Goal: Task Accomplishment & Management: Use online tool/utility

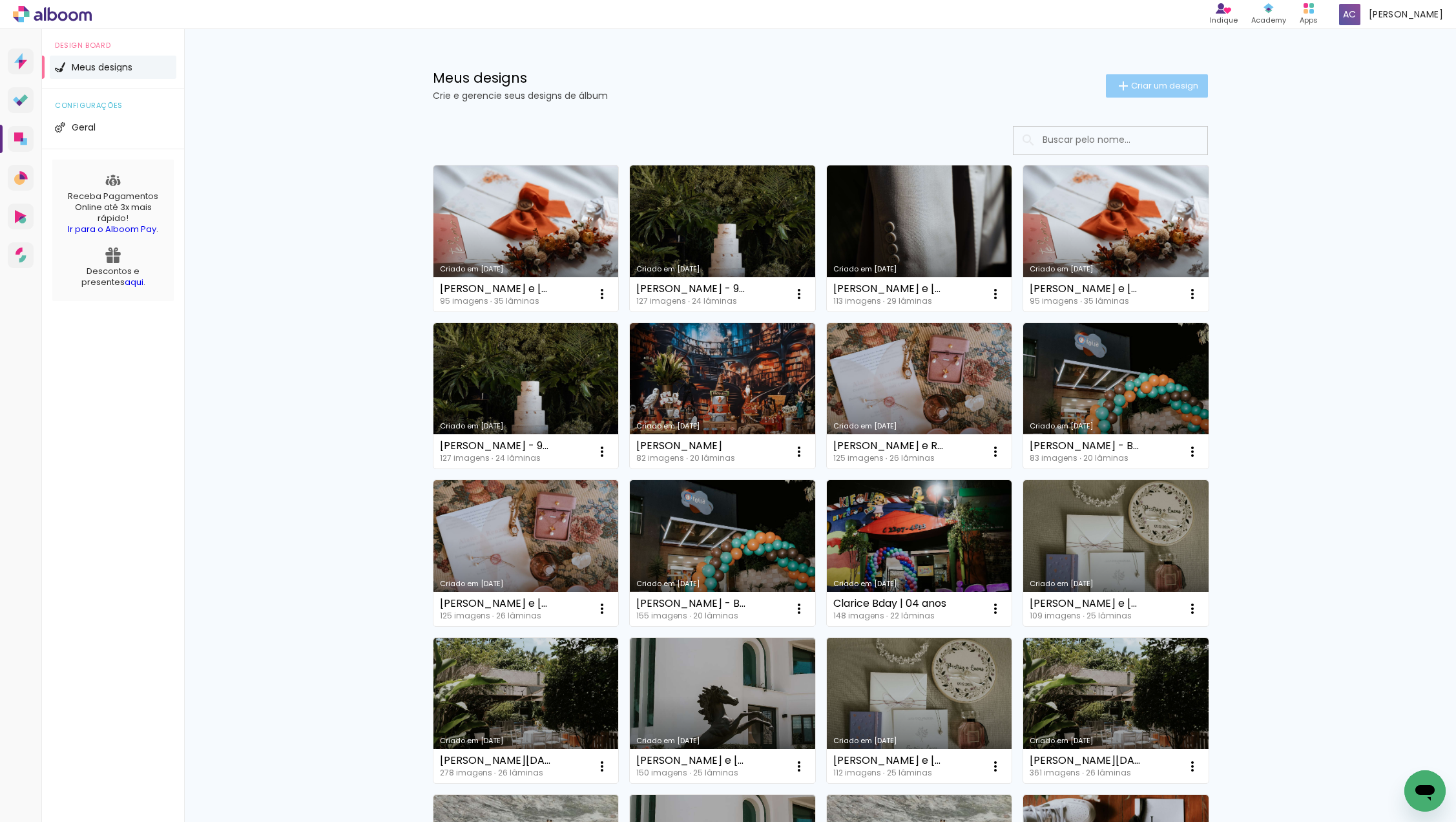
click at [1148, 85] on span "Criar um design" at bounding box center [1165, 86] width 67 height 9
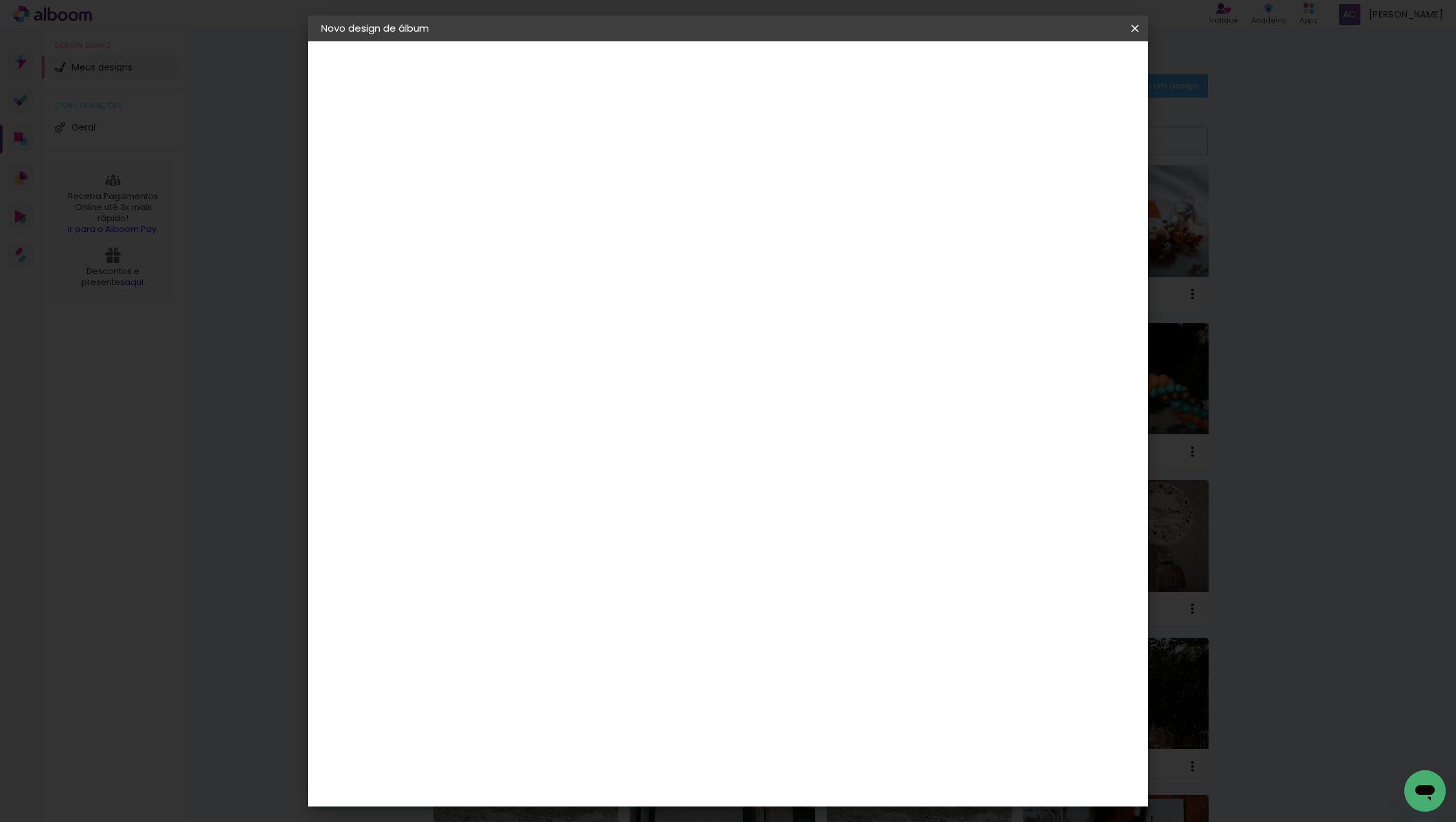
click at [532, 171] on input at bounding box center [532, 174] width 0 height 20
type input "[PERSON_NAME] e [PERSON_NAME]"
click at [0, 0] on slot "Avançar" at bounding box center [0, 0] width 0 height 0
click at [630, 241] on input at bounding box center [565, 246] width 130 height 16
type input "evi"
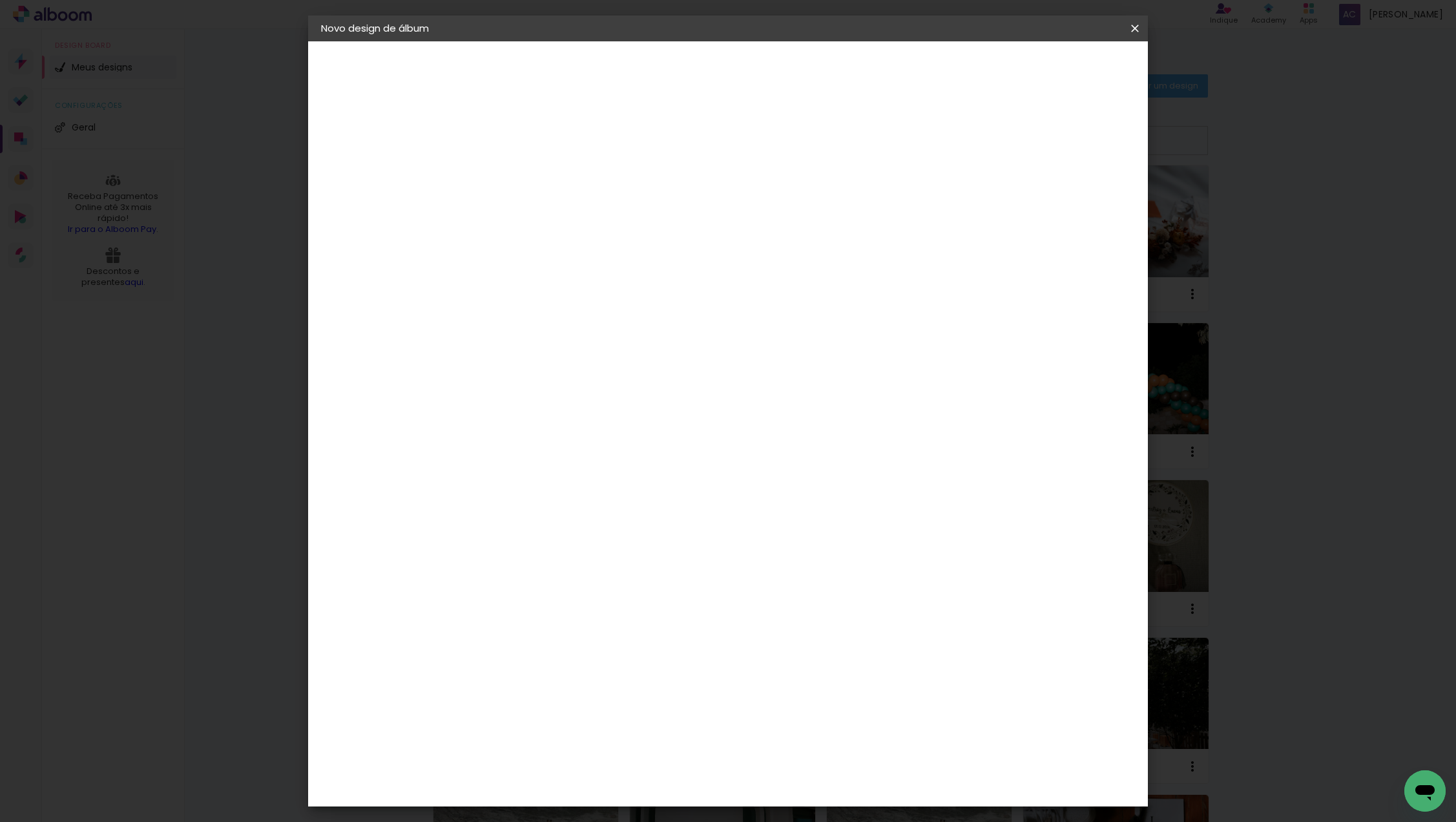
type paper-input "evi"
click at [570, 296] on div "Evidence" at bounding box center [547, 292] width 46 height 10
click at [740, 75] on paper-button "Avançar" at bounding box center [708, 68] width 63 height 22
click at [583, 219] on input "text" at bounding box center [557, 225] width 50 height 20
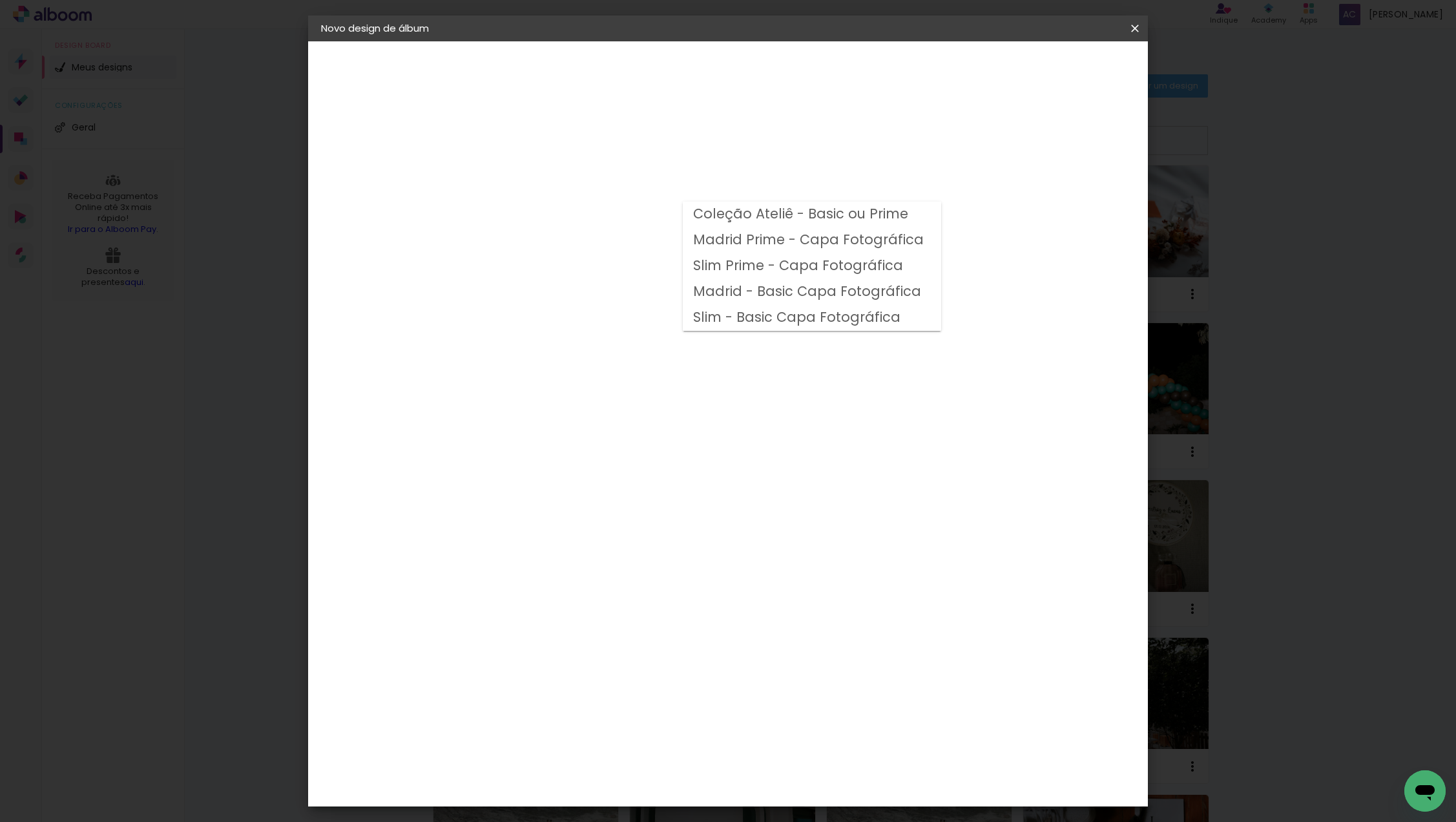
click at [824, 225] on paper-item "Coleção Ateliê - Basic ou Prime" at bounding box center [812, 214] width 258 height 26
type input "Coleção Ateliê - Basic ou Prime"
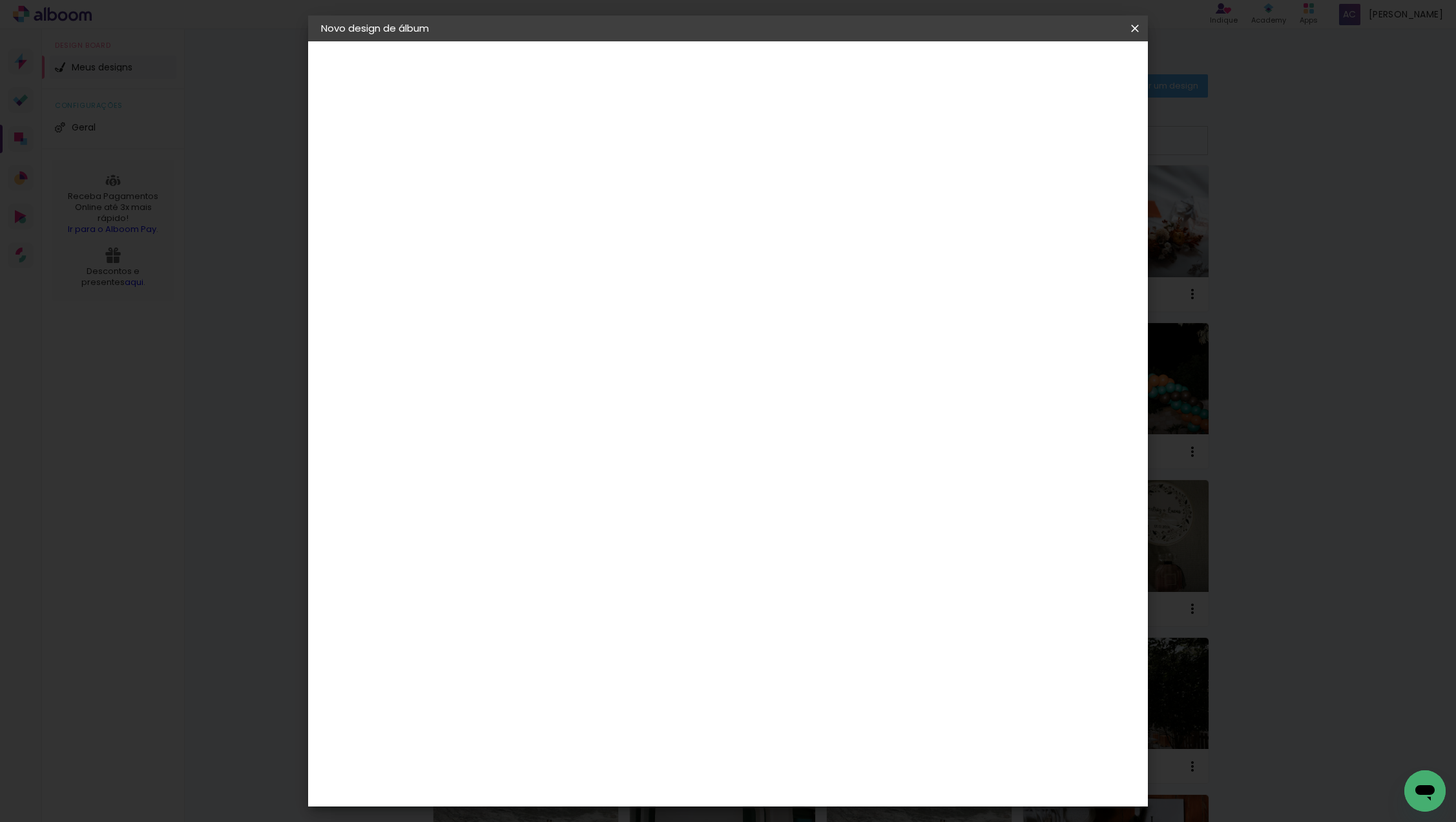
click at [619, 762] on span "25 × 25" at bounding box center [589, 780] width 60 height 34
click at [743, 75] on paper-button "Avançar" at bounding box center [711, 68] width 63 height 22
click at [0, 0] on slot "Mostrar sangria" at bounding box center [0, 0] width 0 height 0
type paper-checkbox "on"
click at [1060, 73] on span "Iniciar design" at bounding box center [1034, 68] width 59 height 9
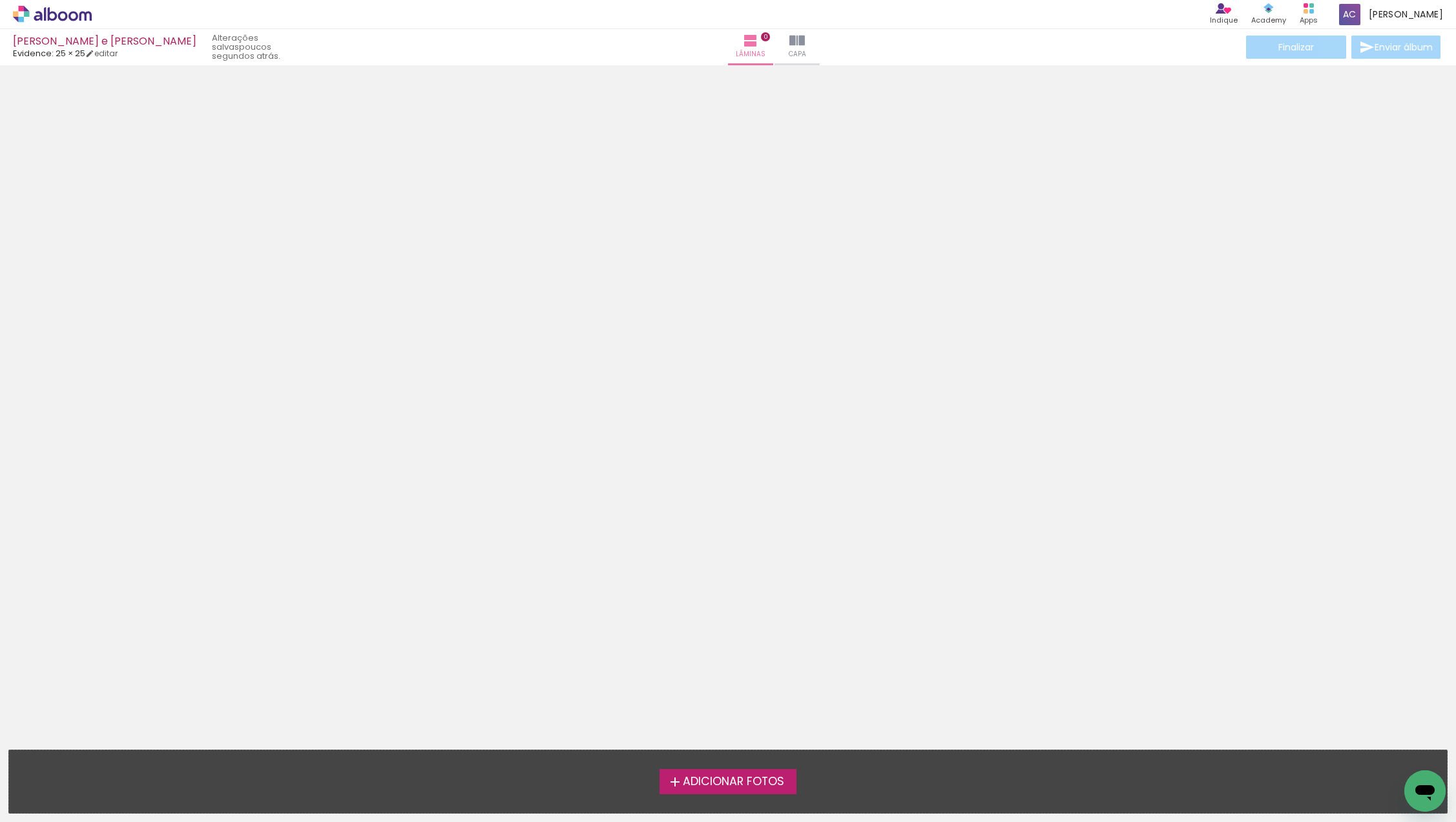
click at [739, 773] on label "Adicionar Fotos" at bounding box center [728, 781] width 138 height 24
click at [0, 0] on input "file" at bounding box center [0, 0] width 0 height 0
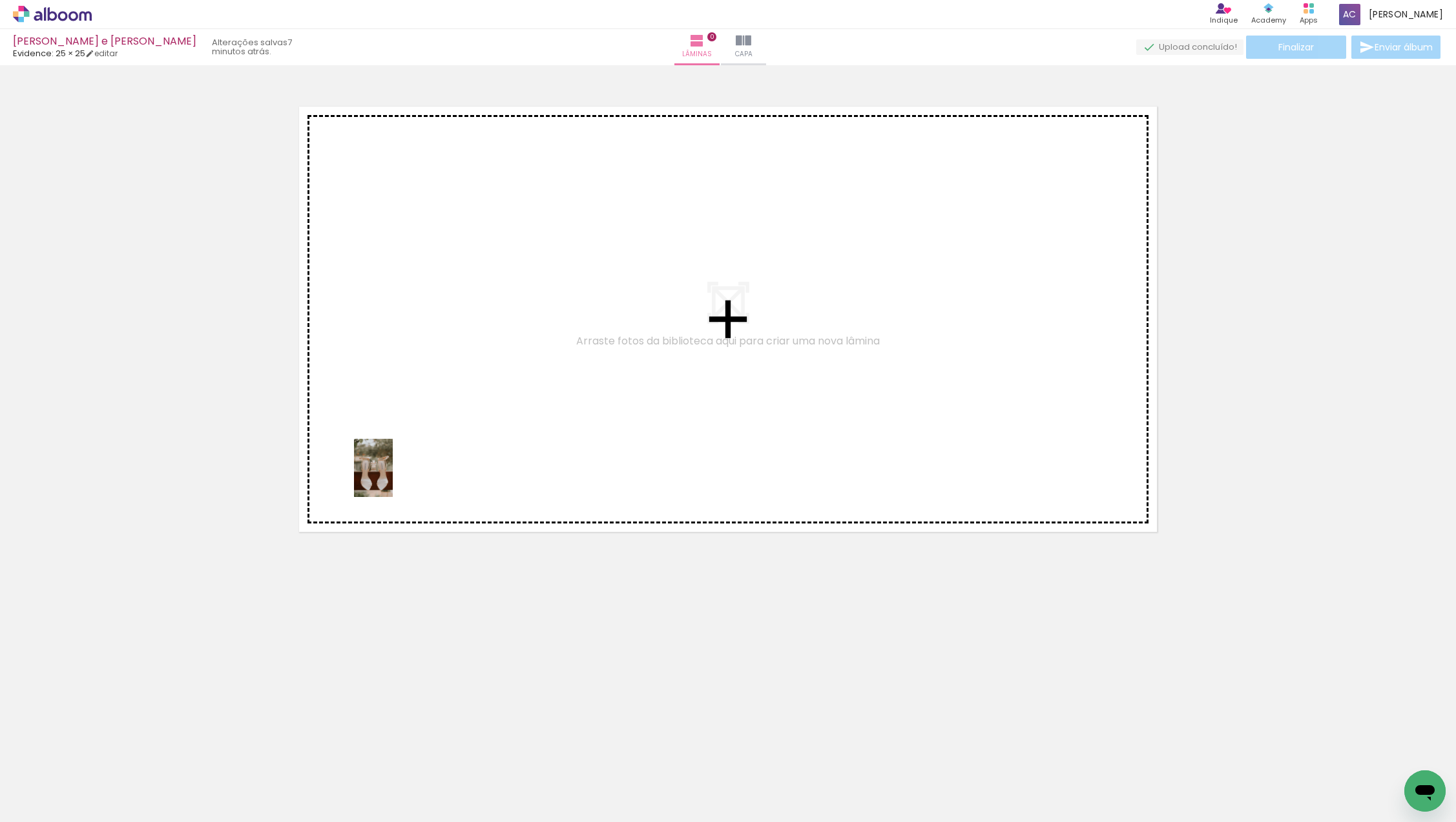
drag, startPoint x: 135, startPoint y: 780, endPoint x: 393, endPoint y: 478, distance: 397.2
click at [393, 478] on quentale-workspace at bounding box center [728, 411] width 1456 height 822
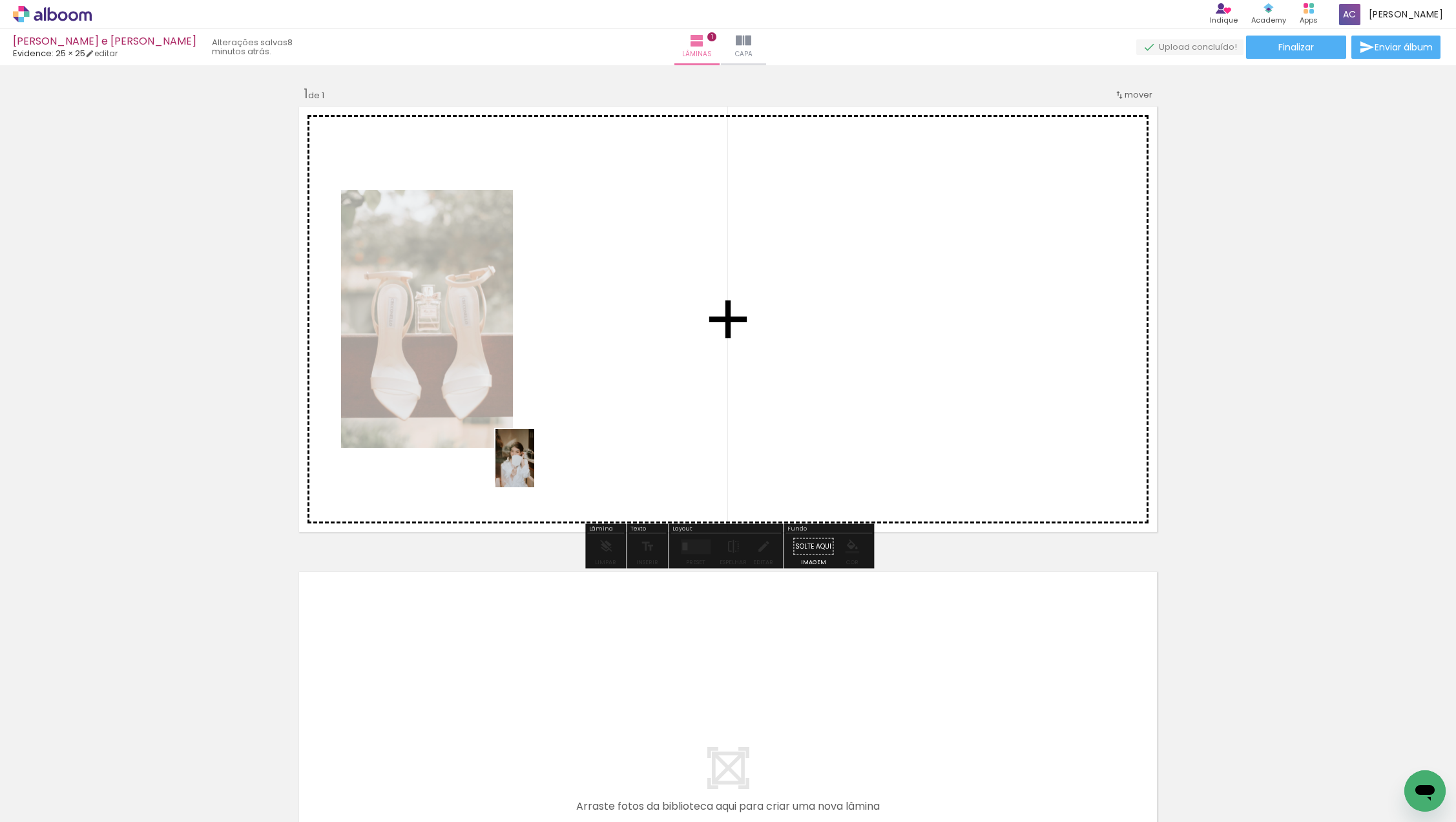
drag, startPoint x: 206, startPoint y: 782, endPoint x: 536, endPoint y: 467, distance: 456.2
click at [536, 467] on quentale-workspace at bounding box center [728, 411] width 1456 height 822
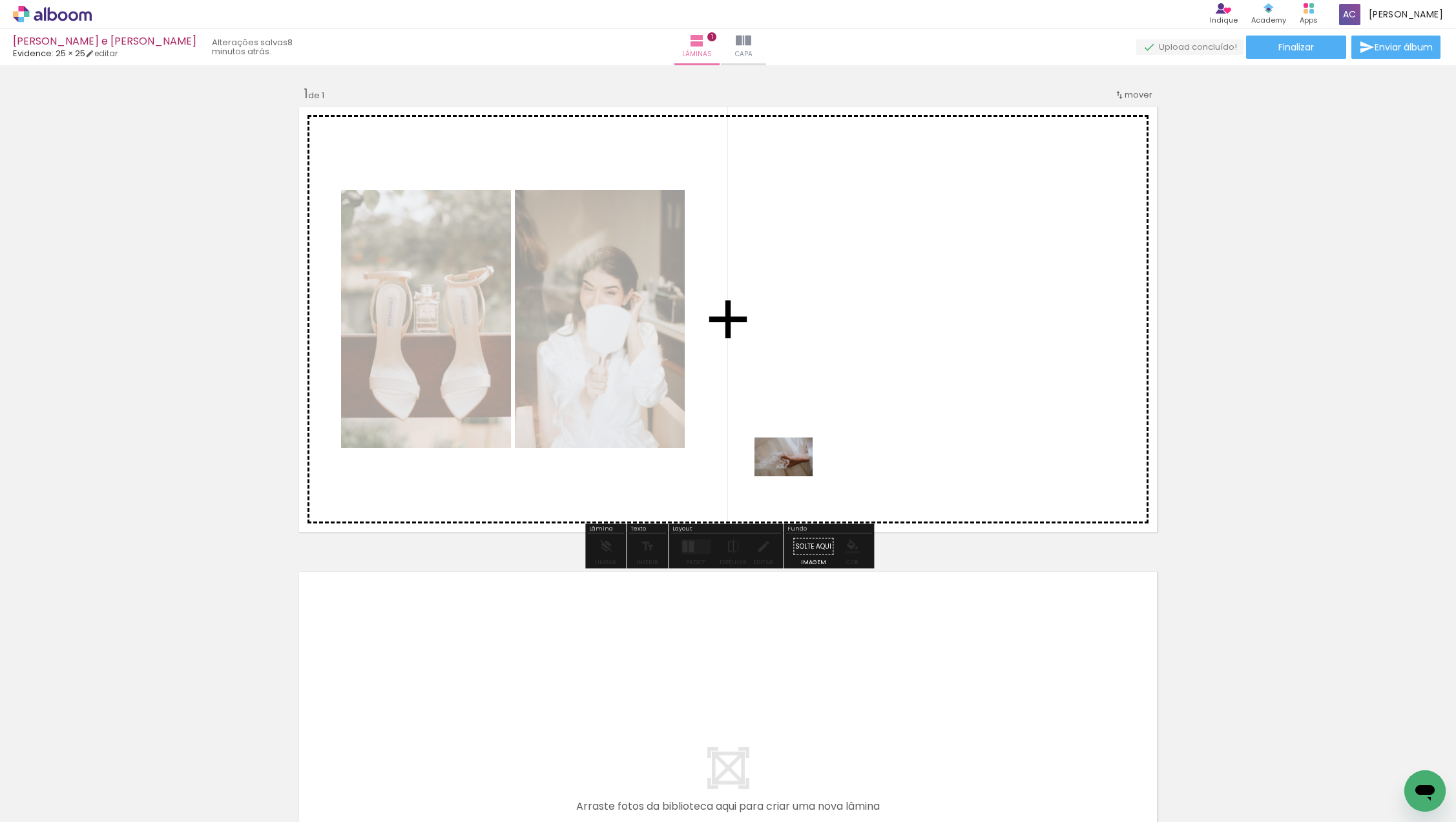
drag, startPoint x: 361, startPoint y: 773, endPoint x: 793, endPoint y: 475, distance: 524.8
click at [793, 475] on quentale-workspace at bounding box center [728, 411] width 1456 height 822
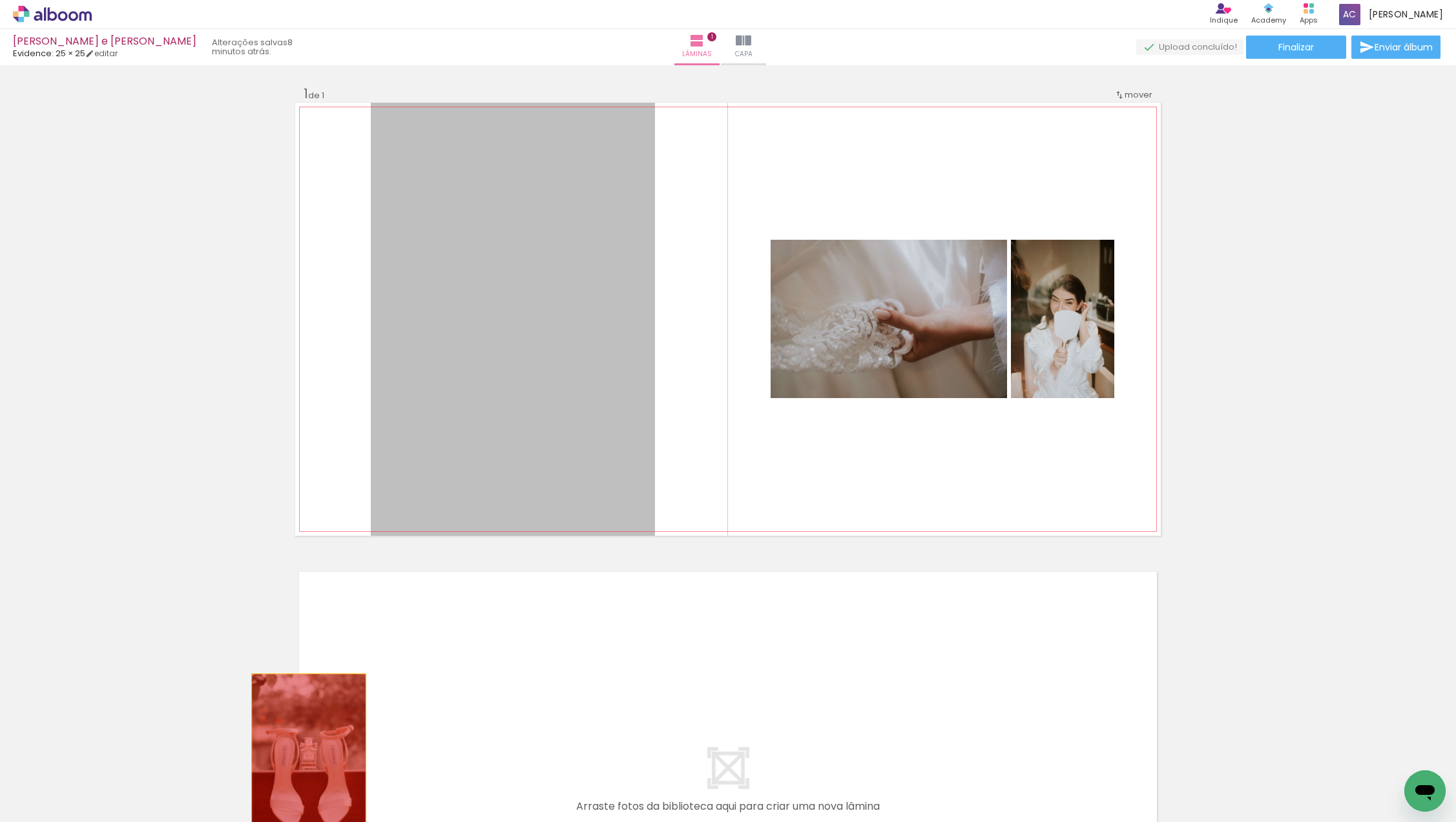
drag, startPoint x: 580, startPoint y: 412, endPoint x: 310, endPoint y: 765, distance: 444.4
click at [310, 765] on quentale-workspace at bounding box center [728, 411] width 1456 height 822
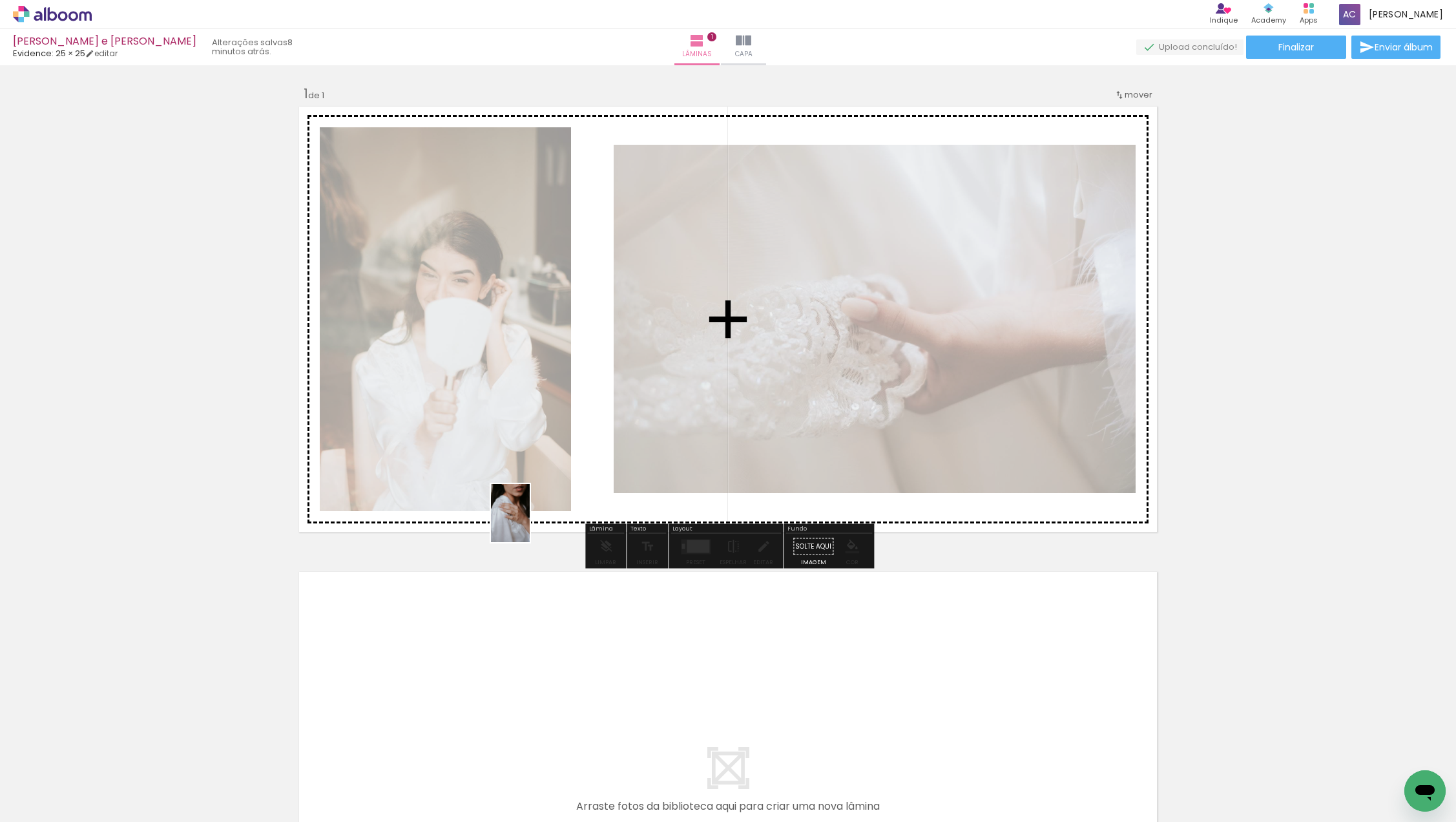
drag, startPoint x: 427, startPoint y: 775, endPoint x: 528, endPoint y: 524, distance: 270.6
click at [528, 524] on quentale-workspace at bounding box center [728, 411] width 1456 height 822
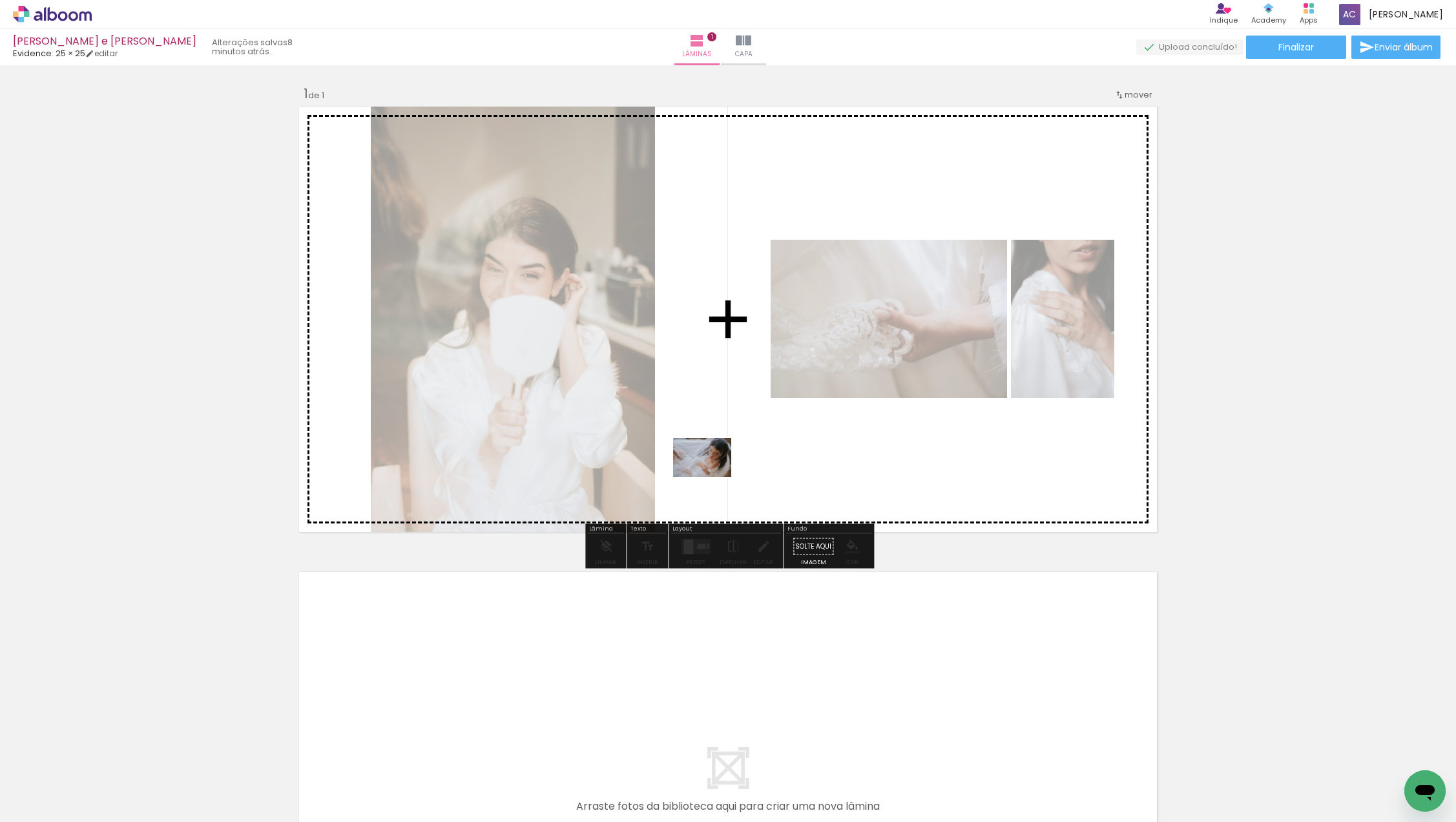
drag, startPoint x: 649, startPoint y: 770, endPoint x: 712, endPoint y: 477, distance: 299.7
click at [712, 477] on quentale-workspace at bounding box center [728, 411] width 1456 height 822
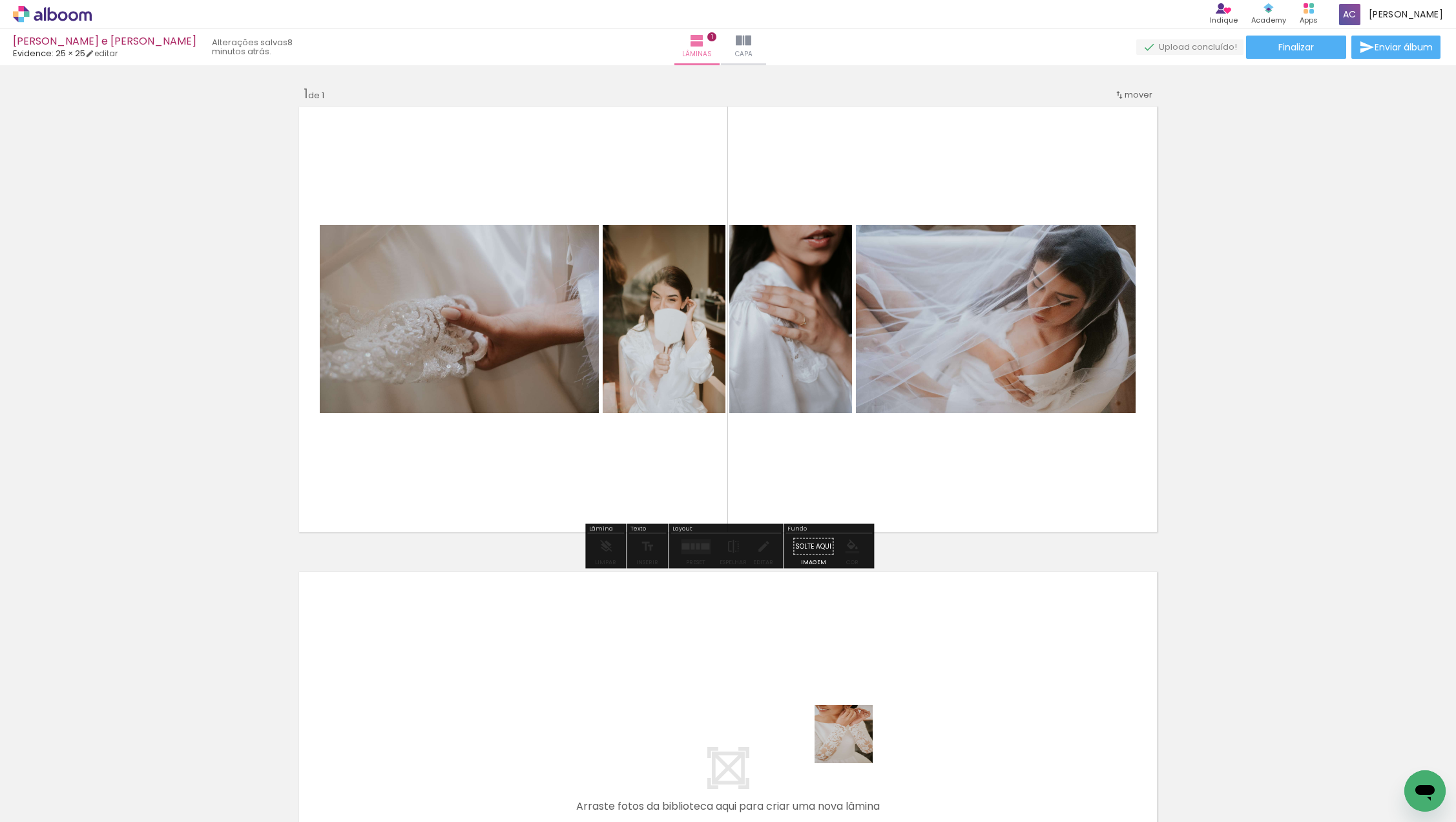
click at [853, 661] on quentale-workspace at bounding box center [728, 411] width 1456 height 822
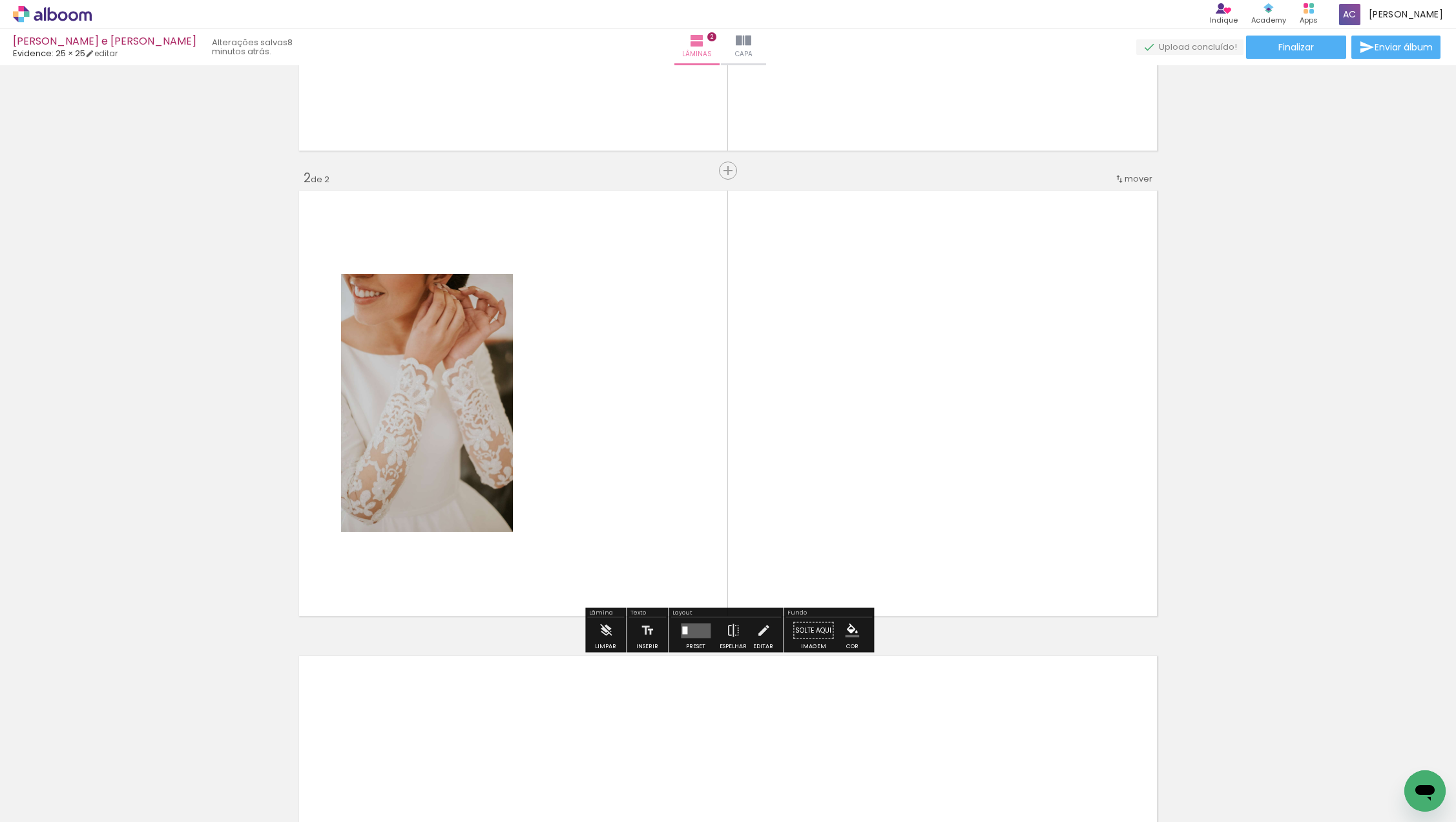
scroll to position [382, 0]
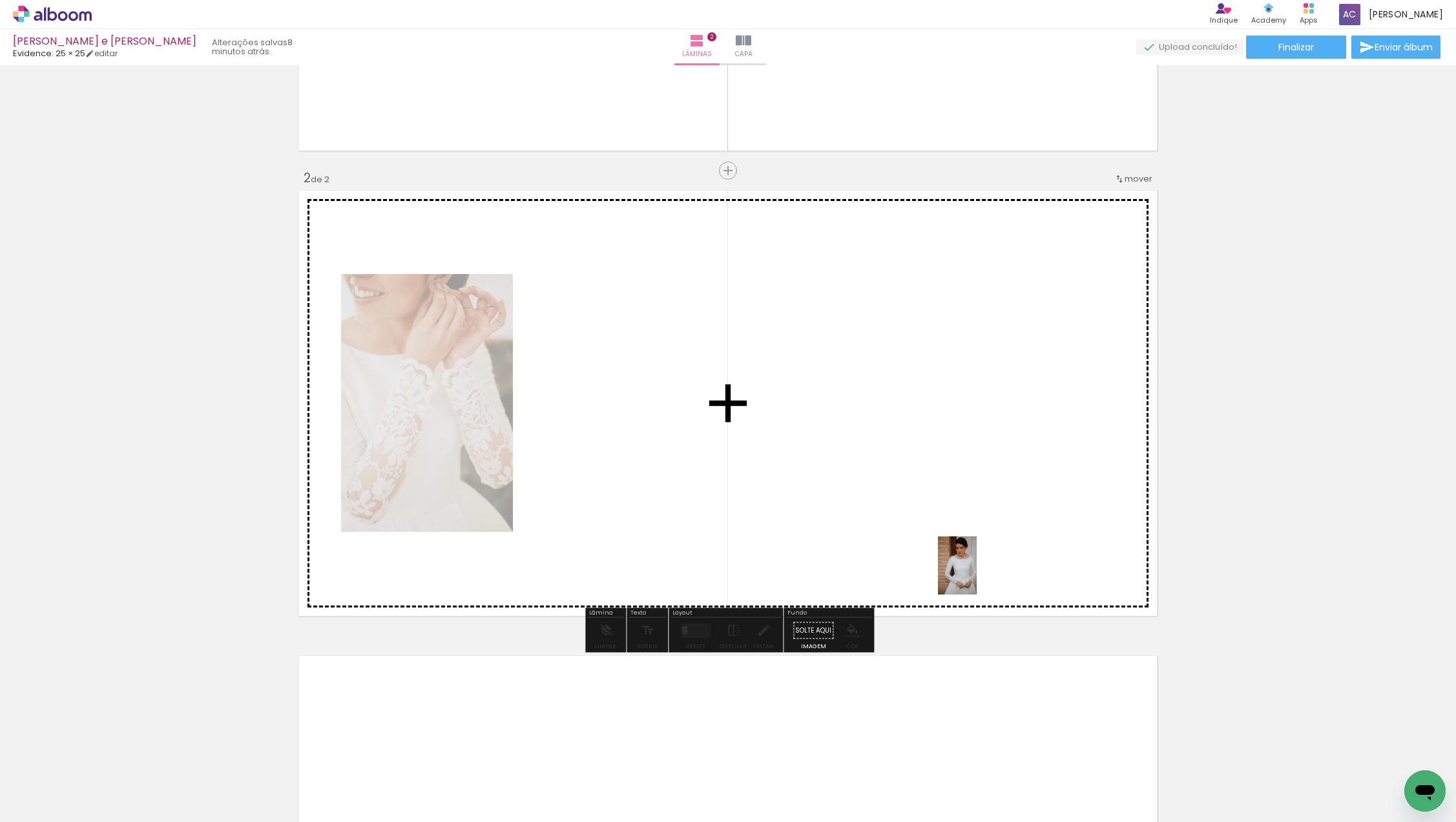
drag, startPoint x: 999, startPoint y: 765, endPoint x: 976, endPoint y: 573, distance: 193.4
click at [976, 573] on quentale-workspace at bounding box center [728, 411] width 1456 height 822
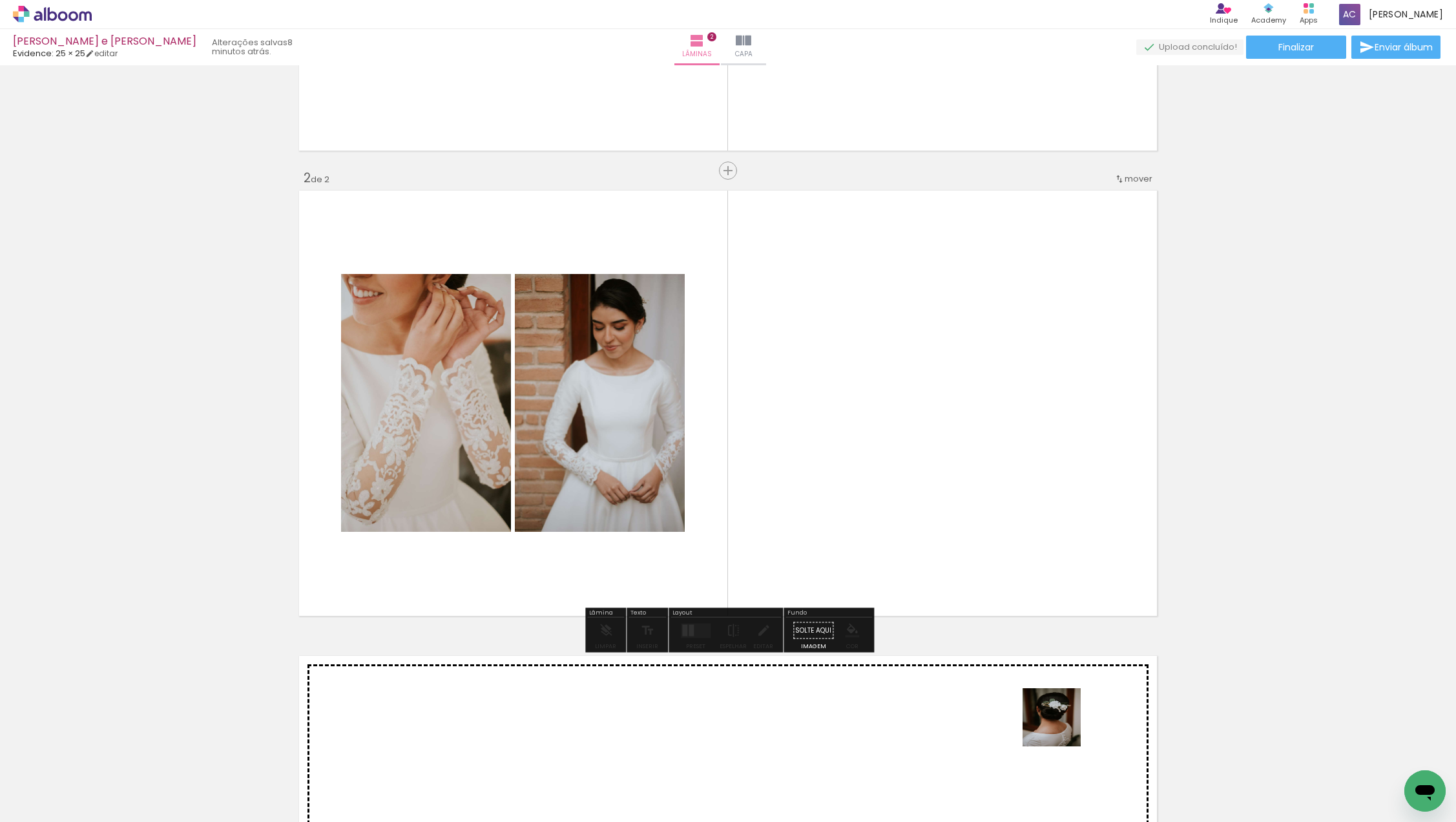
click at [1055, 714] on quentale-workspace at bounding box center [728, 411] width 1456 height 822
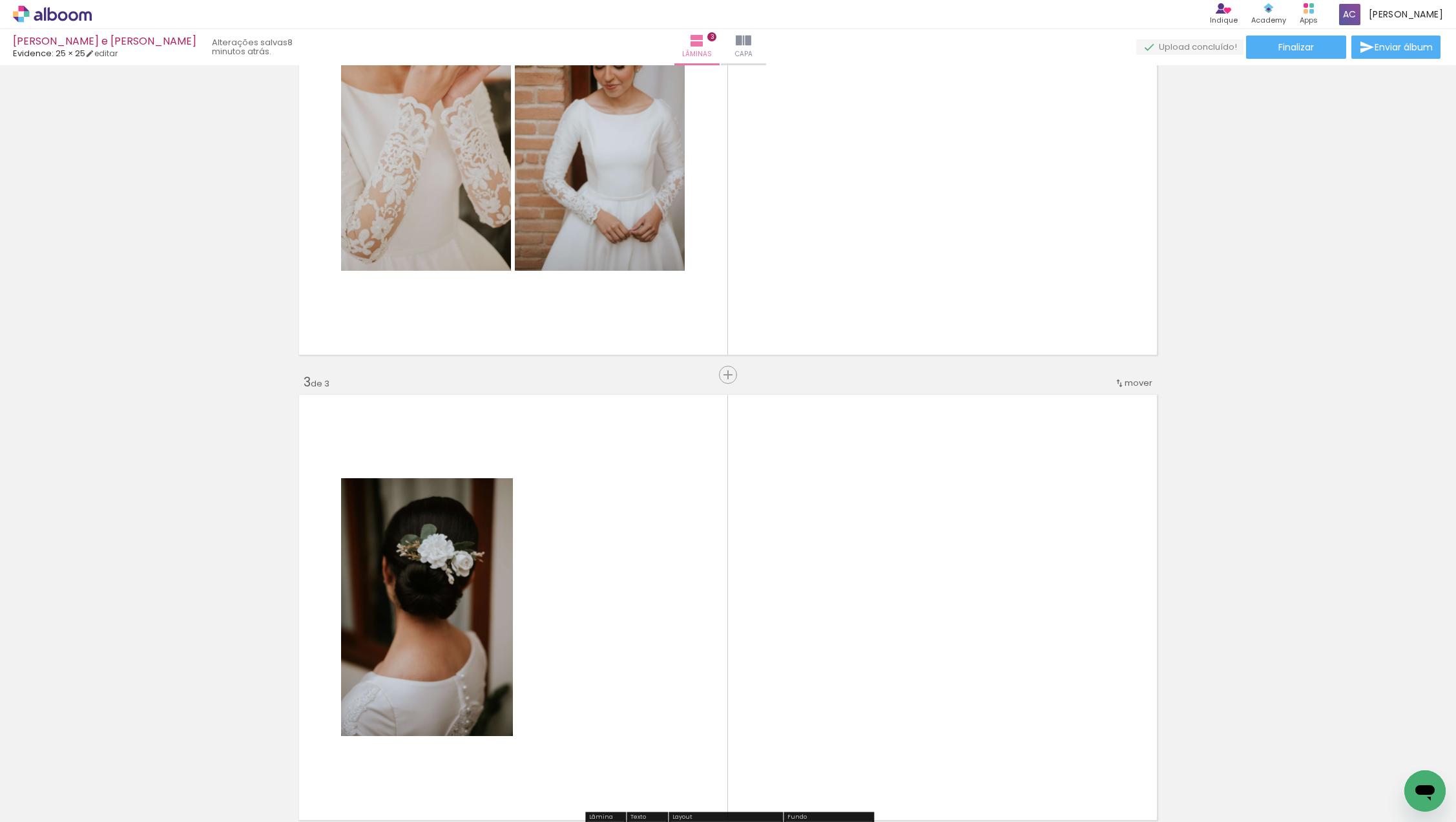
scroll to position [630, 0]
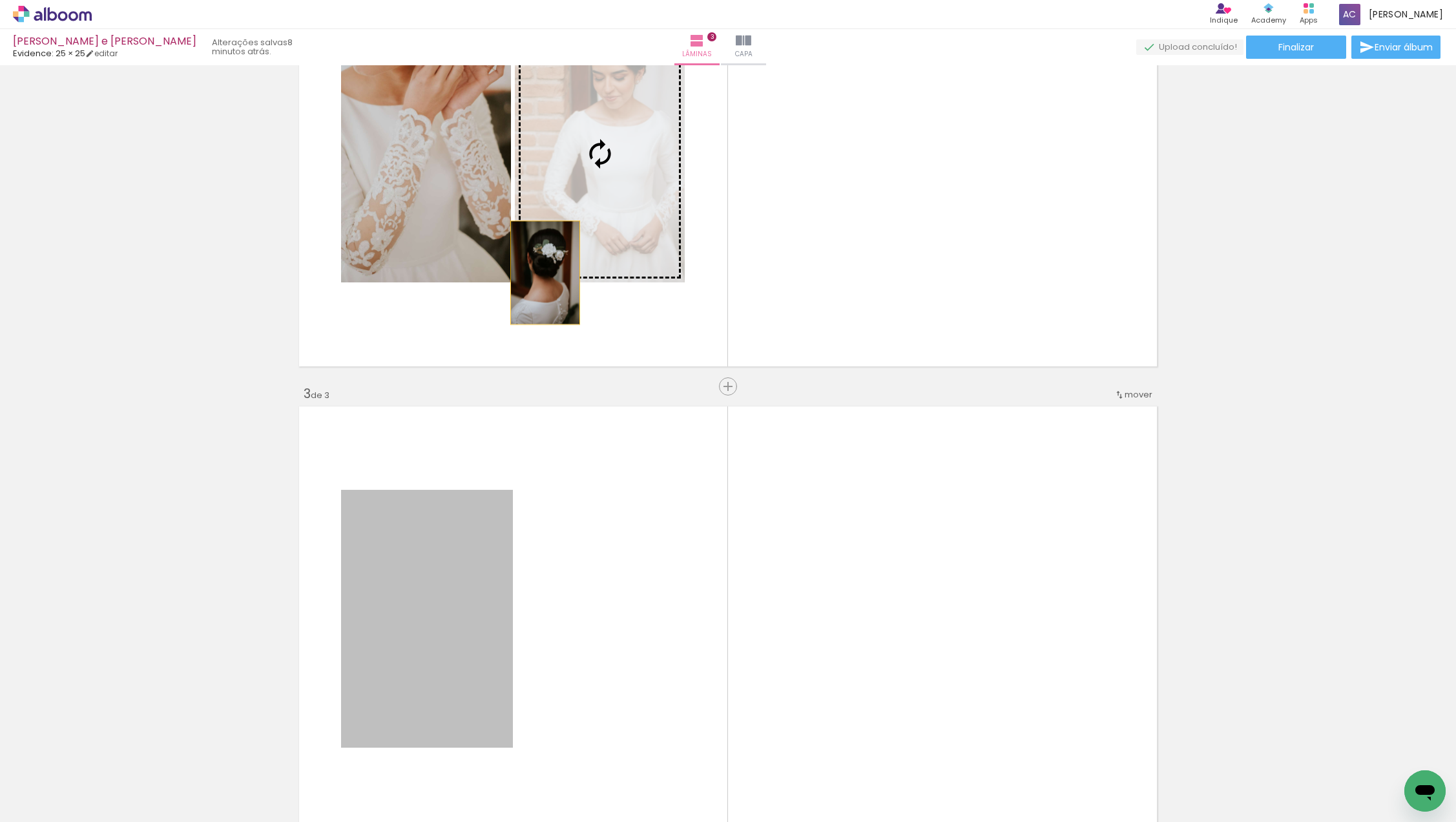
drag, startPoint x: 442, startPoint y: 589, endPoint x: 545, endPoint y: 273, distance: 332.4
click at [545, 273] on div "Inserir lâmina 1 de 3 Inserir lâmina 2 de 3 Inserir lâmina 3 de 3" at bounding box center [728, 370] width 1456 height 1862
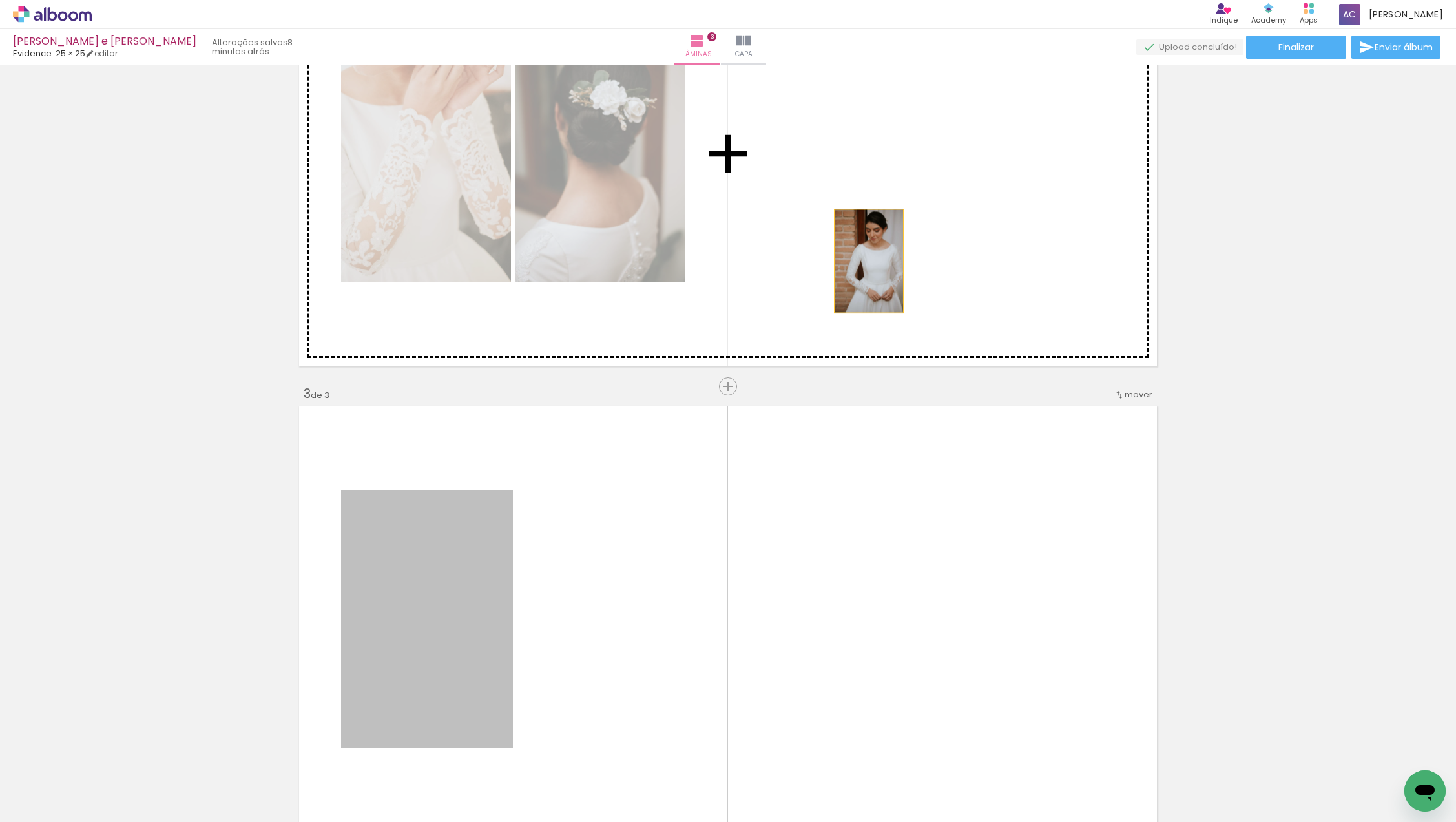
drag, startPoint x: 446, startPoint y: 570, endPoint x: 903, endPoint y: 233, distance: 567.8
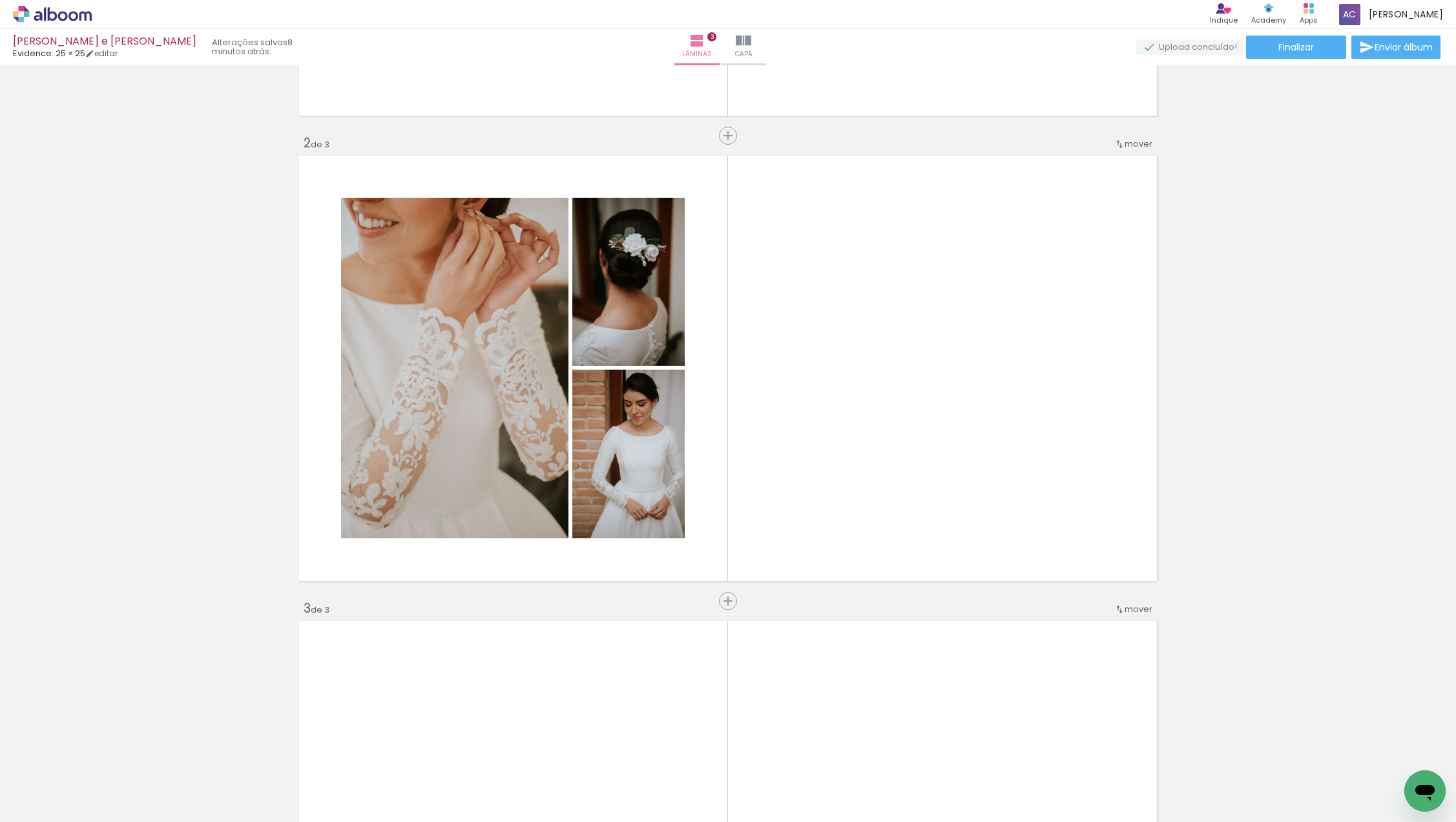
scroll to position [0, 445]
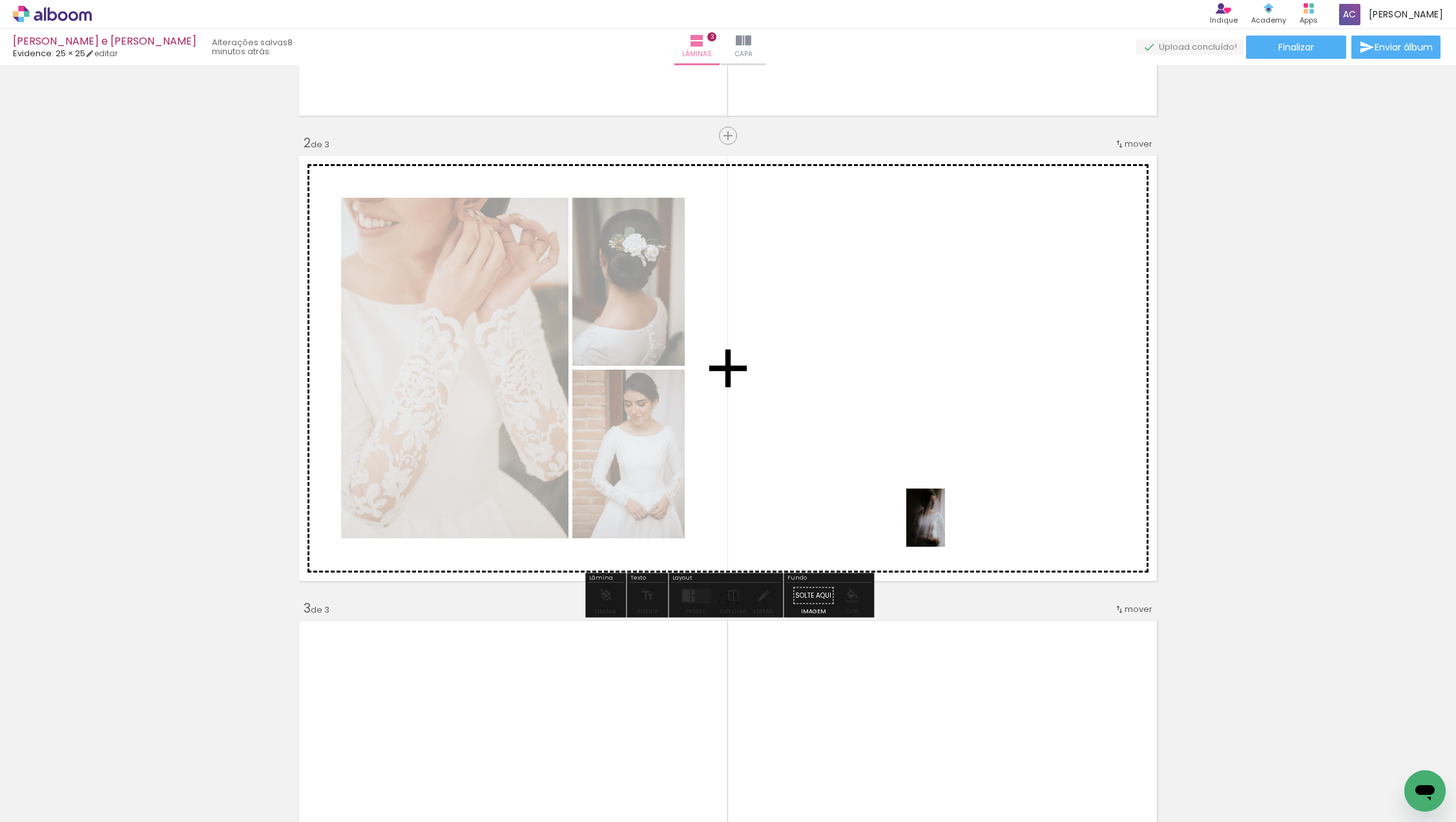
drag, startPoint x: 933, startPoint y: 776, endPoint x: 945, endPoint y: 526, distance: 250.3
click at [945, 526] on quentale-workspace at bounding box center [728, 411] width 1456 height 822
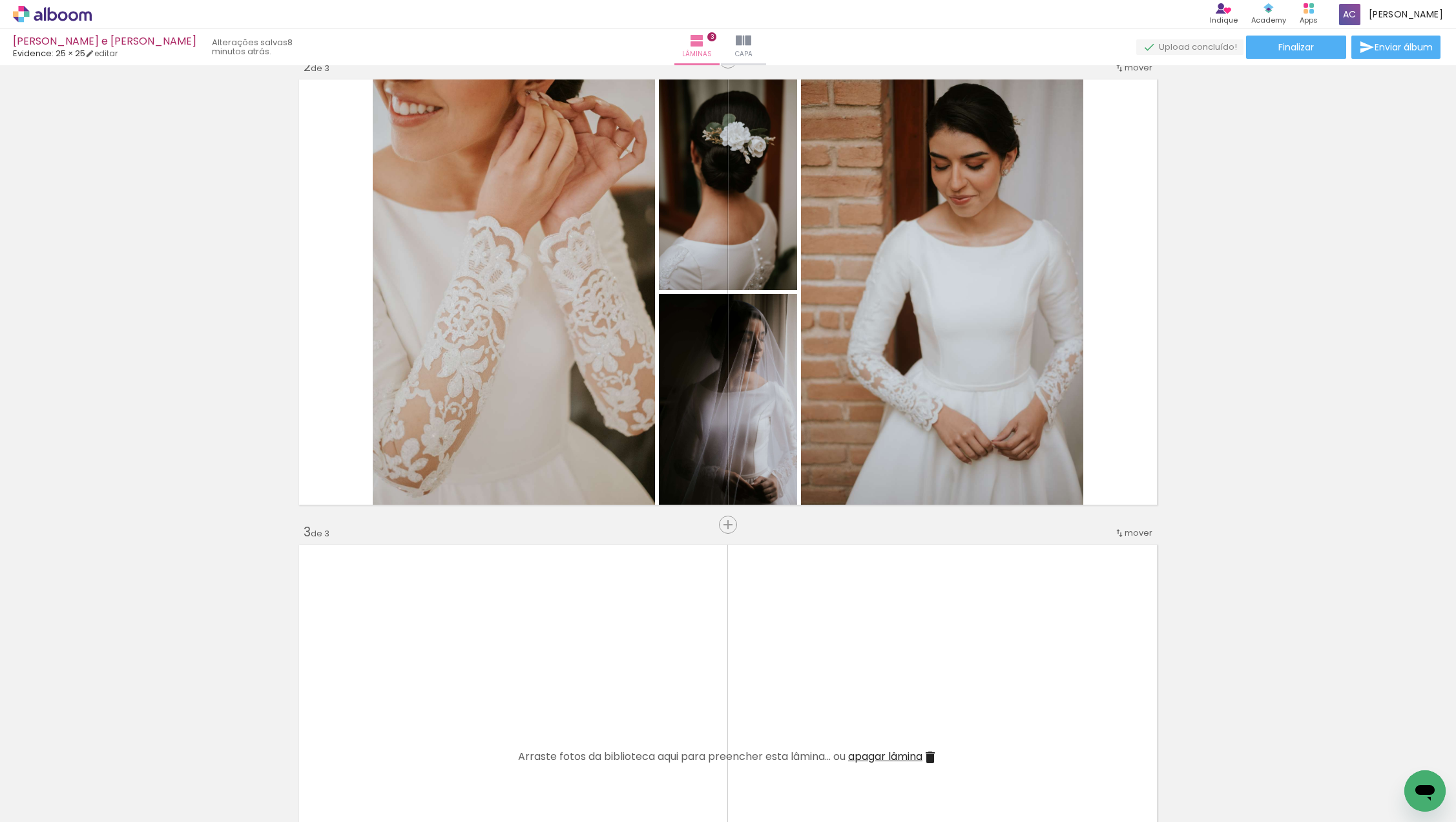
scroll to position [495, 0]
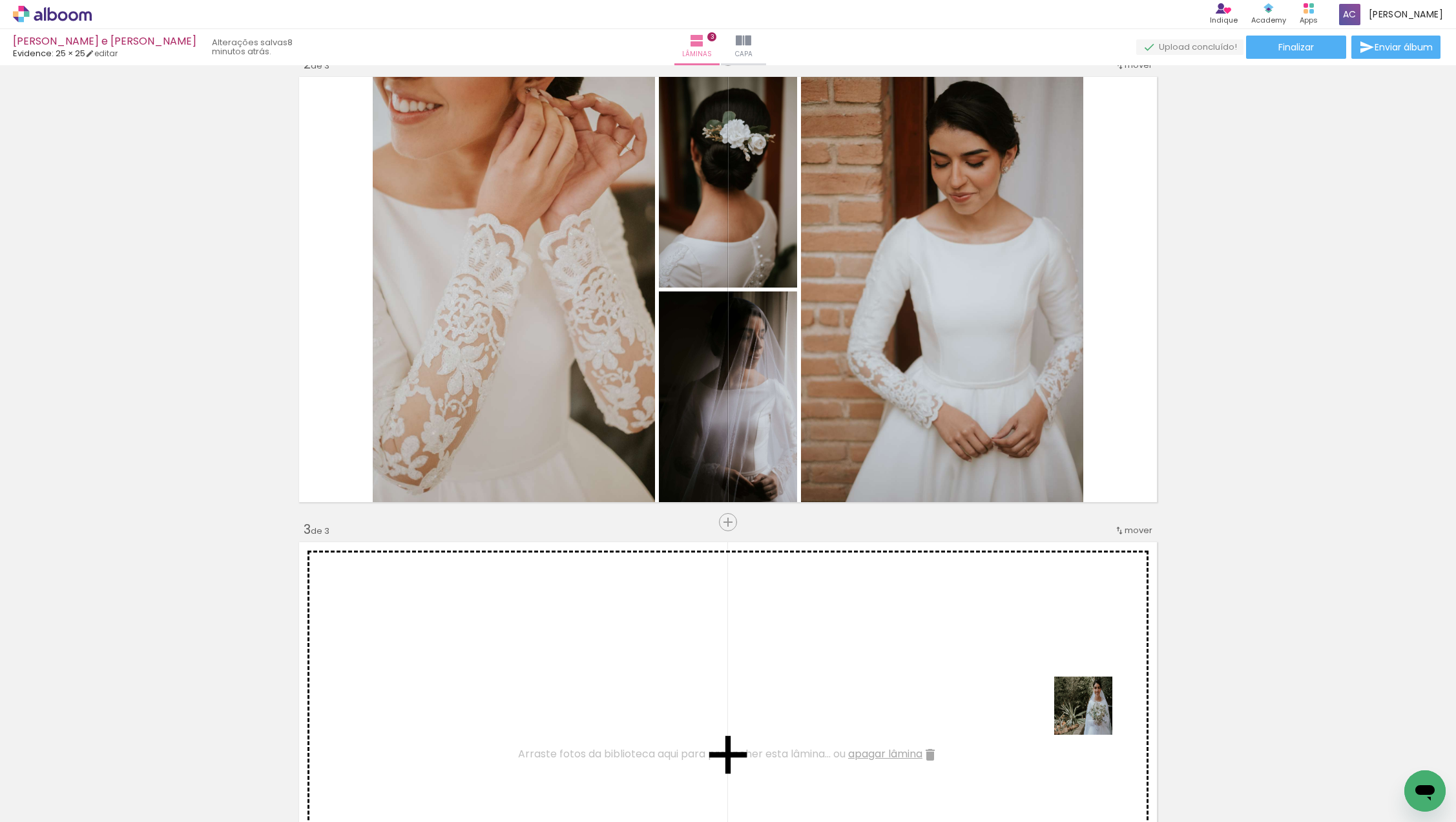
drag, startPoint x: 1126, startPoint y: 770, endPoint x: 1039, endPoint y: 655, distance: 144.2
click at [1039, 655] on quentale-workspace at bounding box center [728, 411] width 1456 height 822
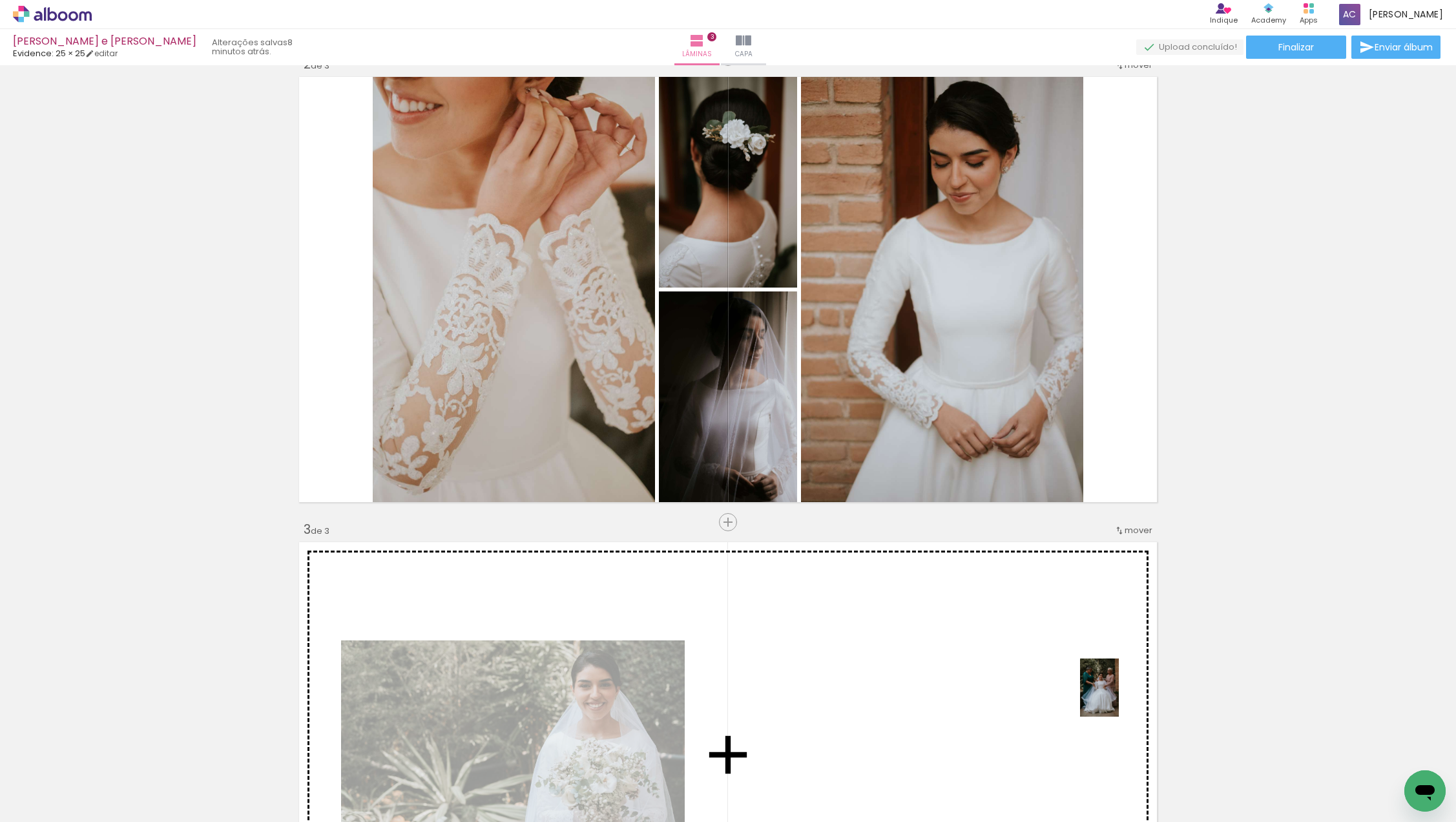
drag, startPoint x: 1273, startPoint y: 775, endPoint x: 1120, endPoint y: 697, distance: 171.7
click at [1118, 696] on quentale-workspace at bounding box center [728, 411] width 1456 height 822
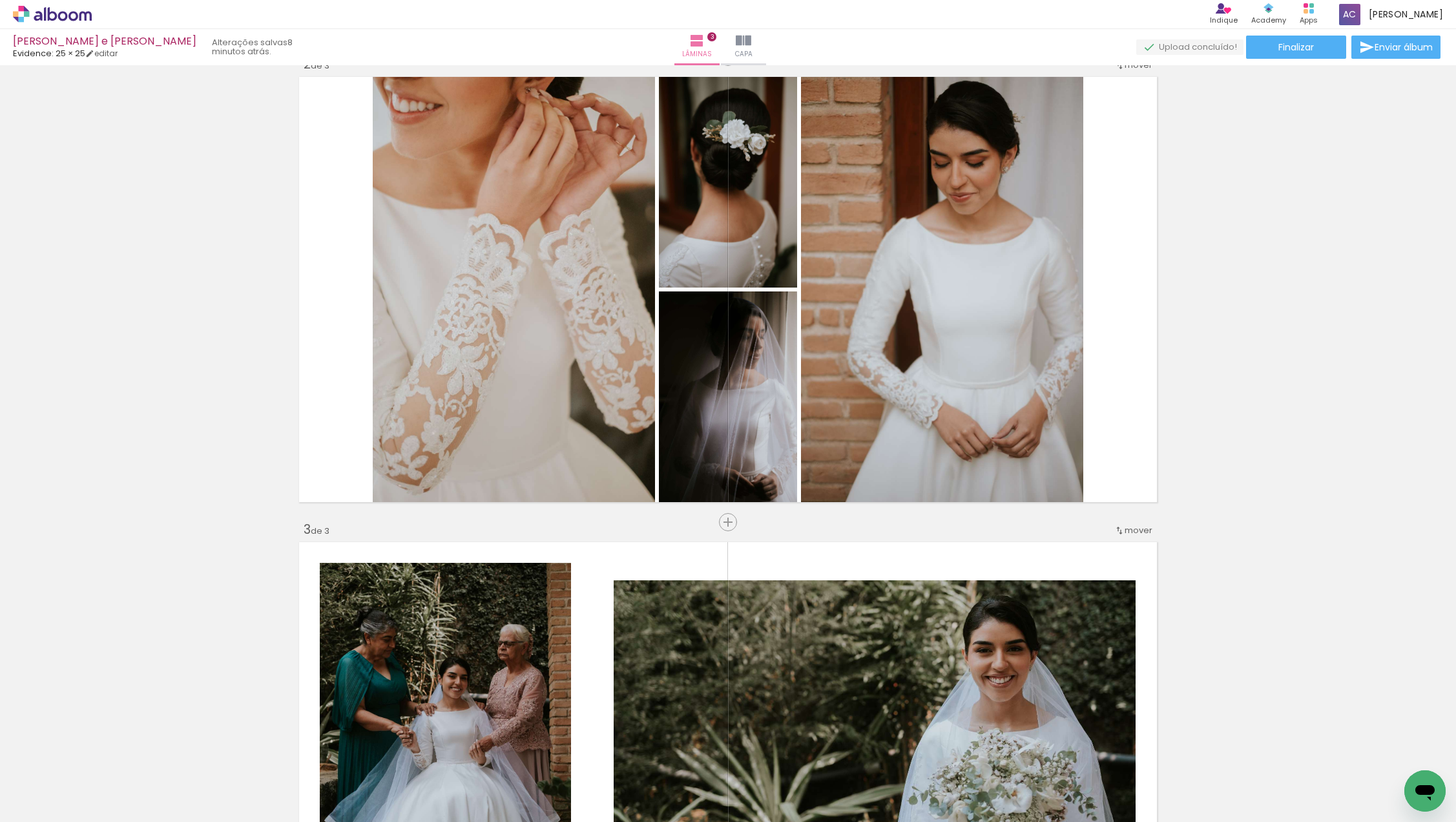
scroll to position [0, 738]
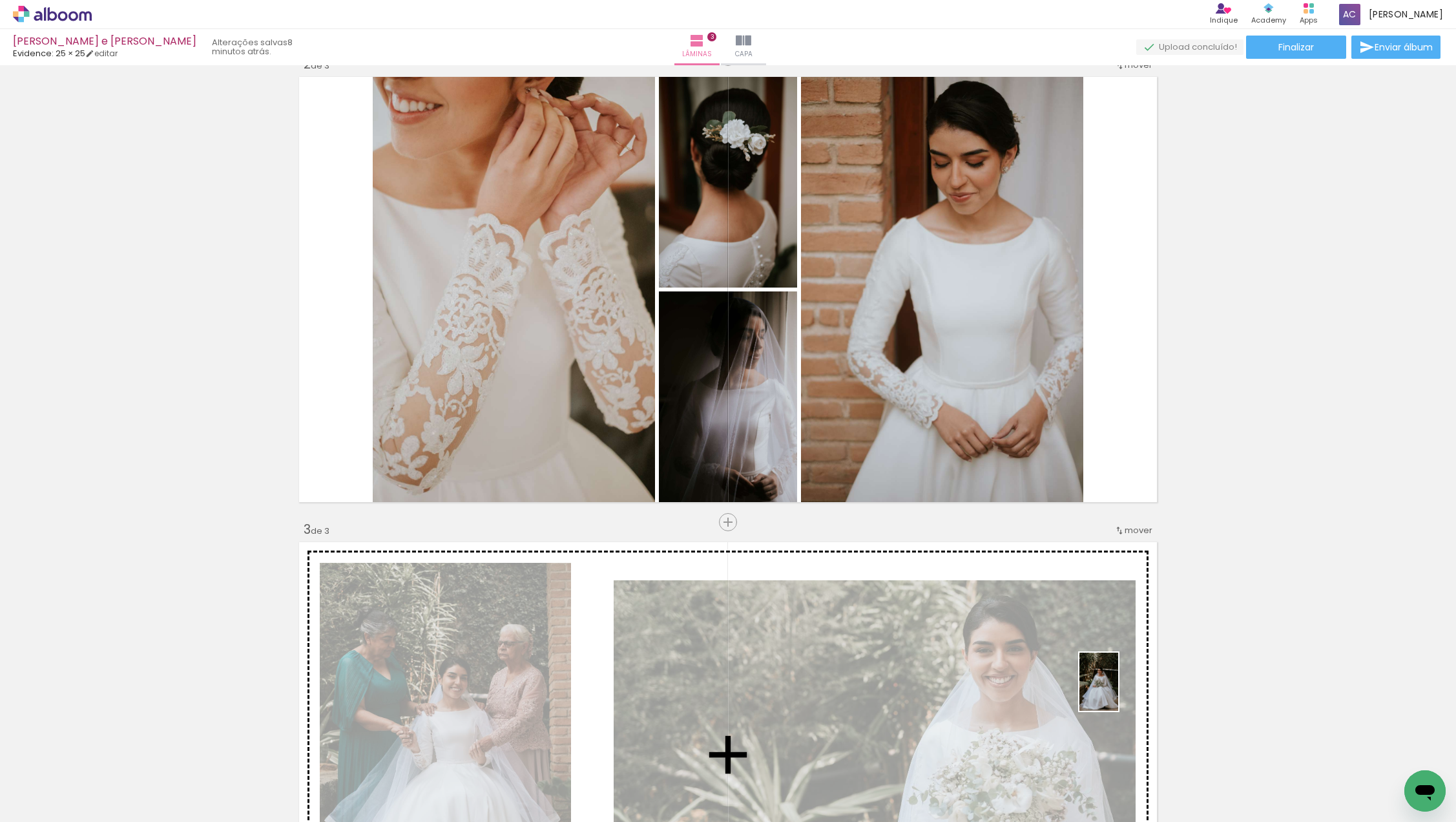
drag, startPoint x: 1216, startPoint y: 785, endPoint x: 1113, endPoint y: 686, distance: 142.9
click at [1113, 686] on quentale-workspace at bounding box center [728, 411] width 1456 height 822
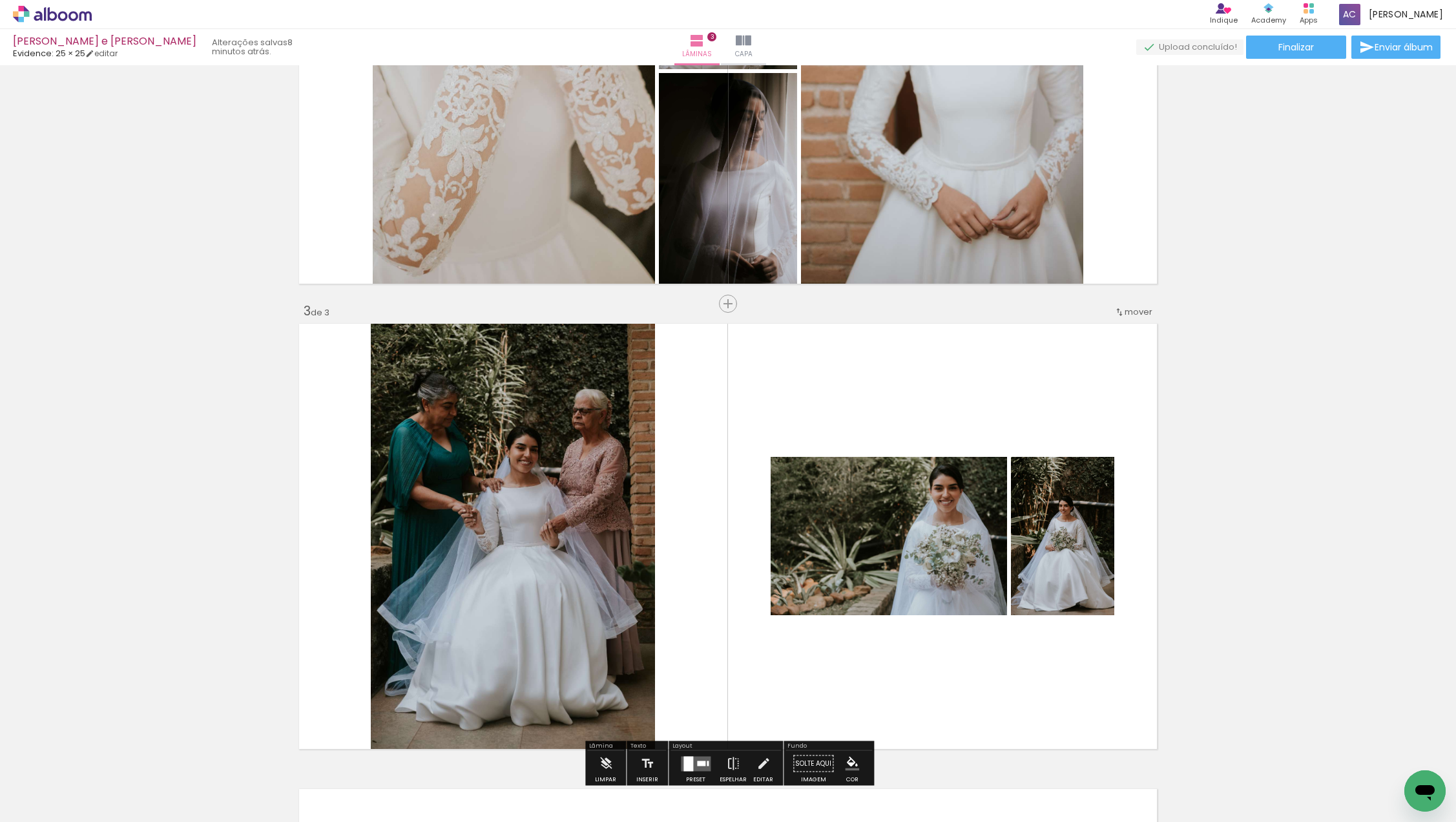
scroll to position [715, 0]
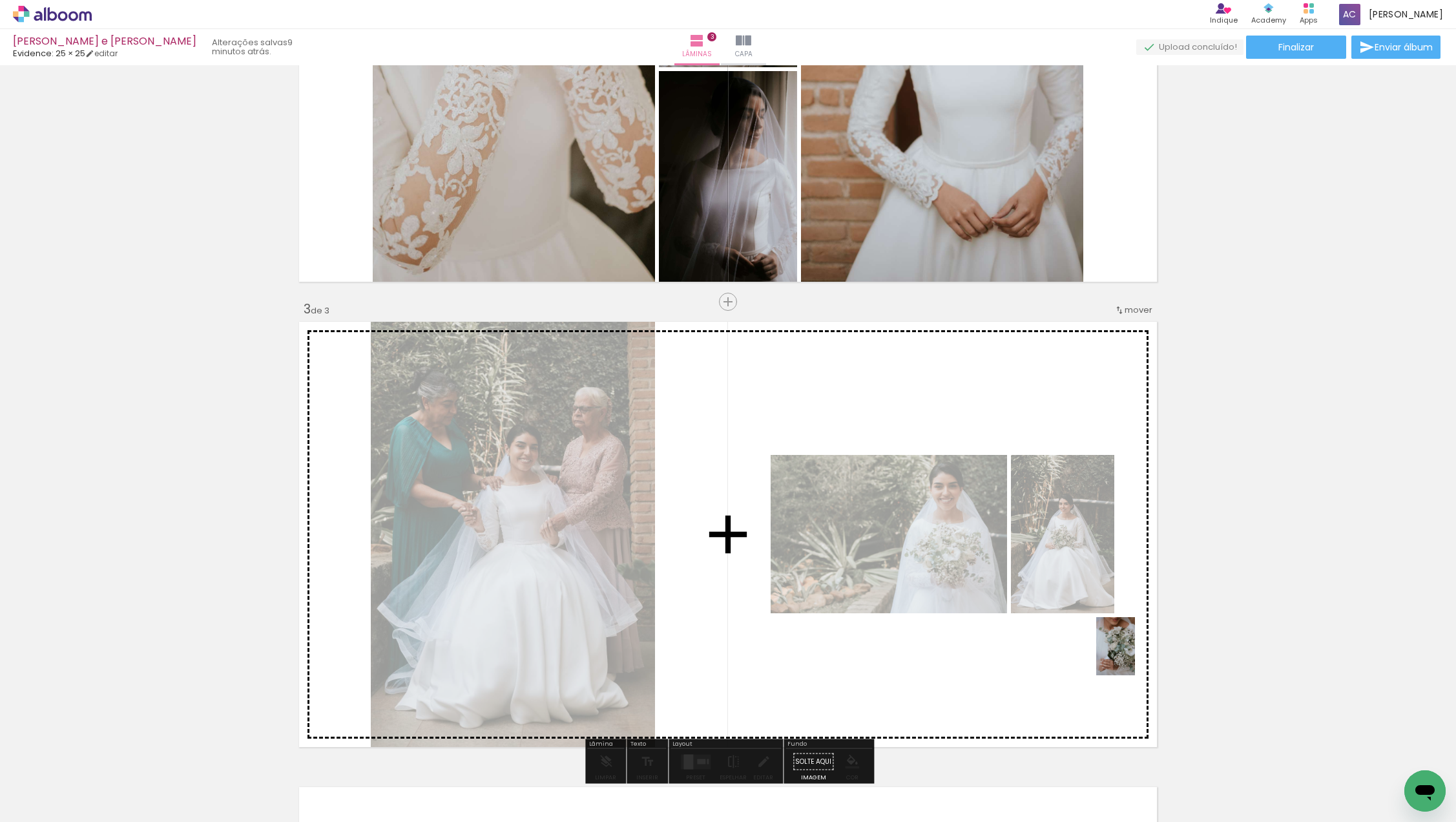
click at [1135, 656] on quentale-workspace at bounding box center [728, 411] width 1456 height 822
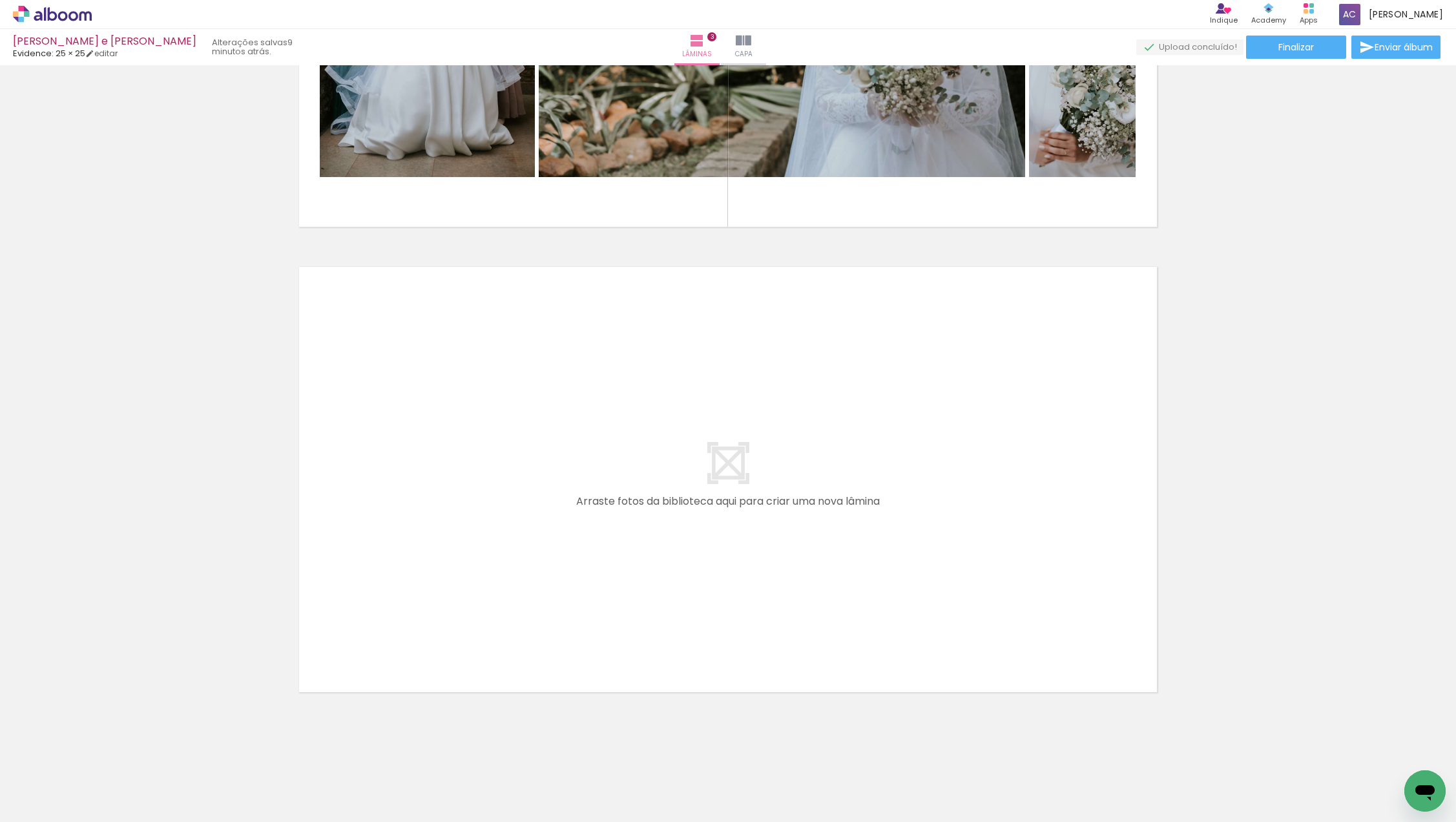
scroll to position [0, 1742]
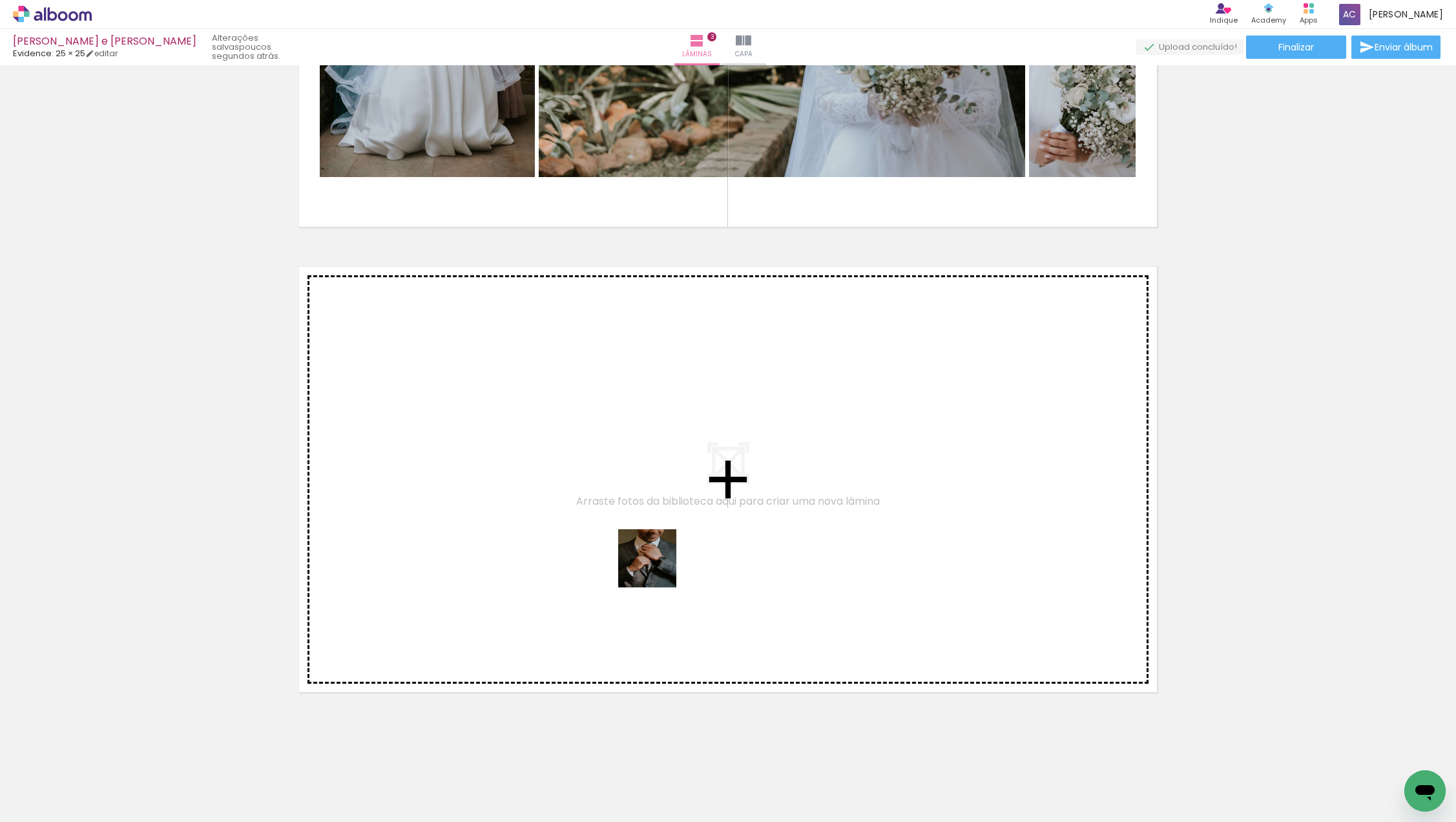
click at [682, 532] on quentale-workspace at bounding box center [728, 411] width 1456 height 822
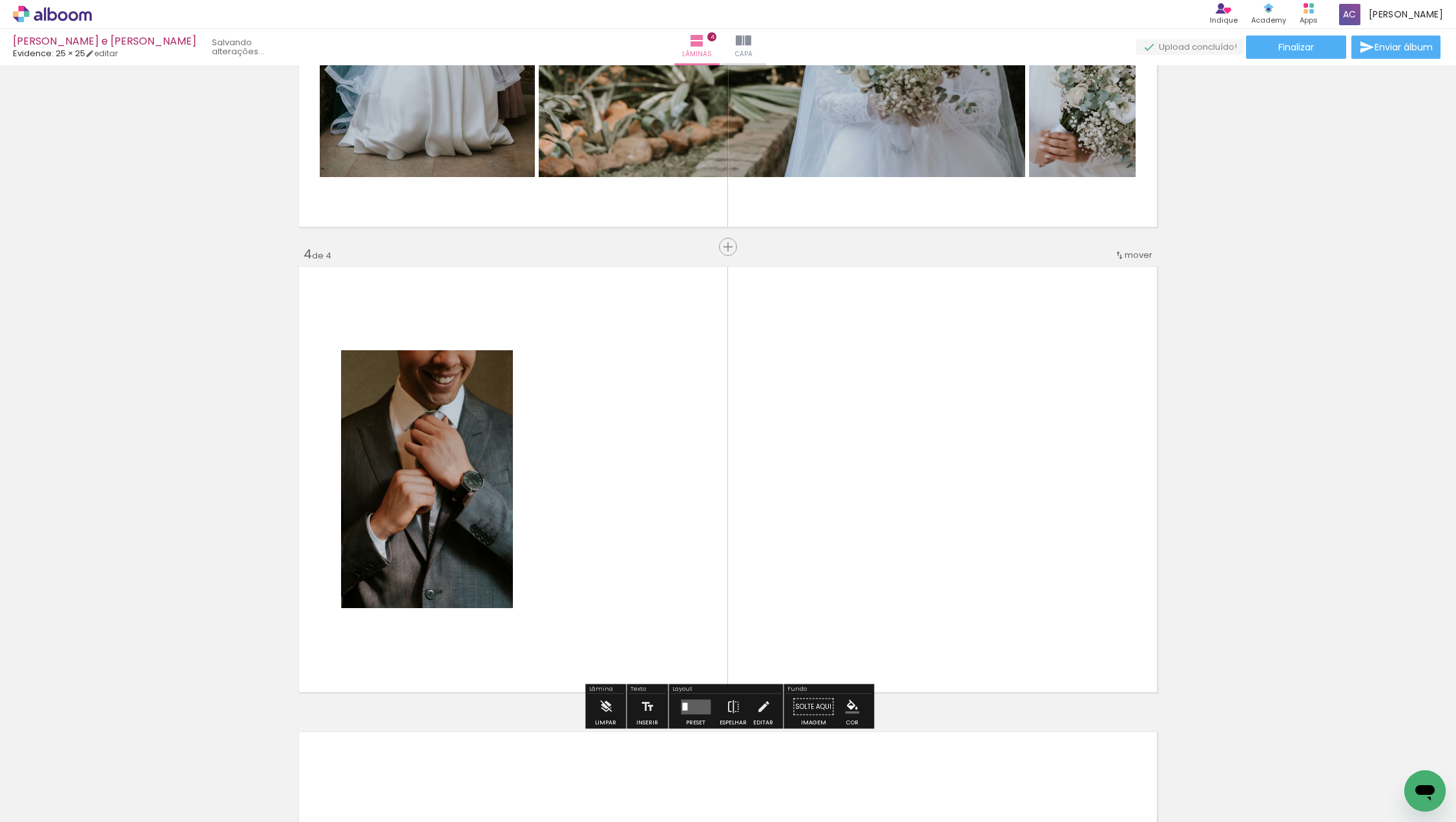
scroll to position [1312, 0]
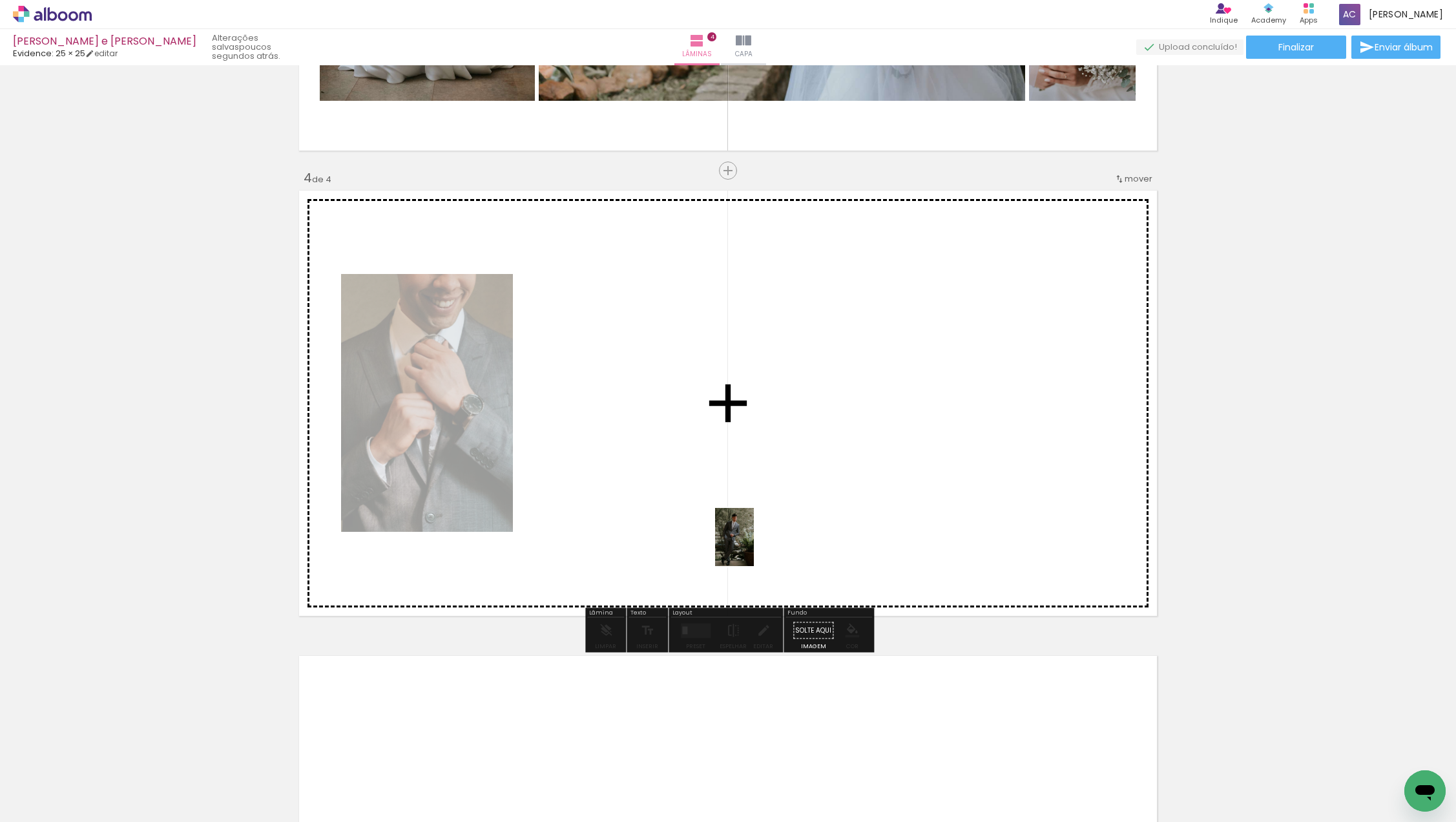
drag, startPoint x: 695, startPoint y: 765, endPoint x: 703, endPoint y: 644, distance: 121.3
click at [753, 546] on quentale-workspace at bounding box center [728, 411] width 1456 height 822
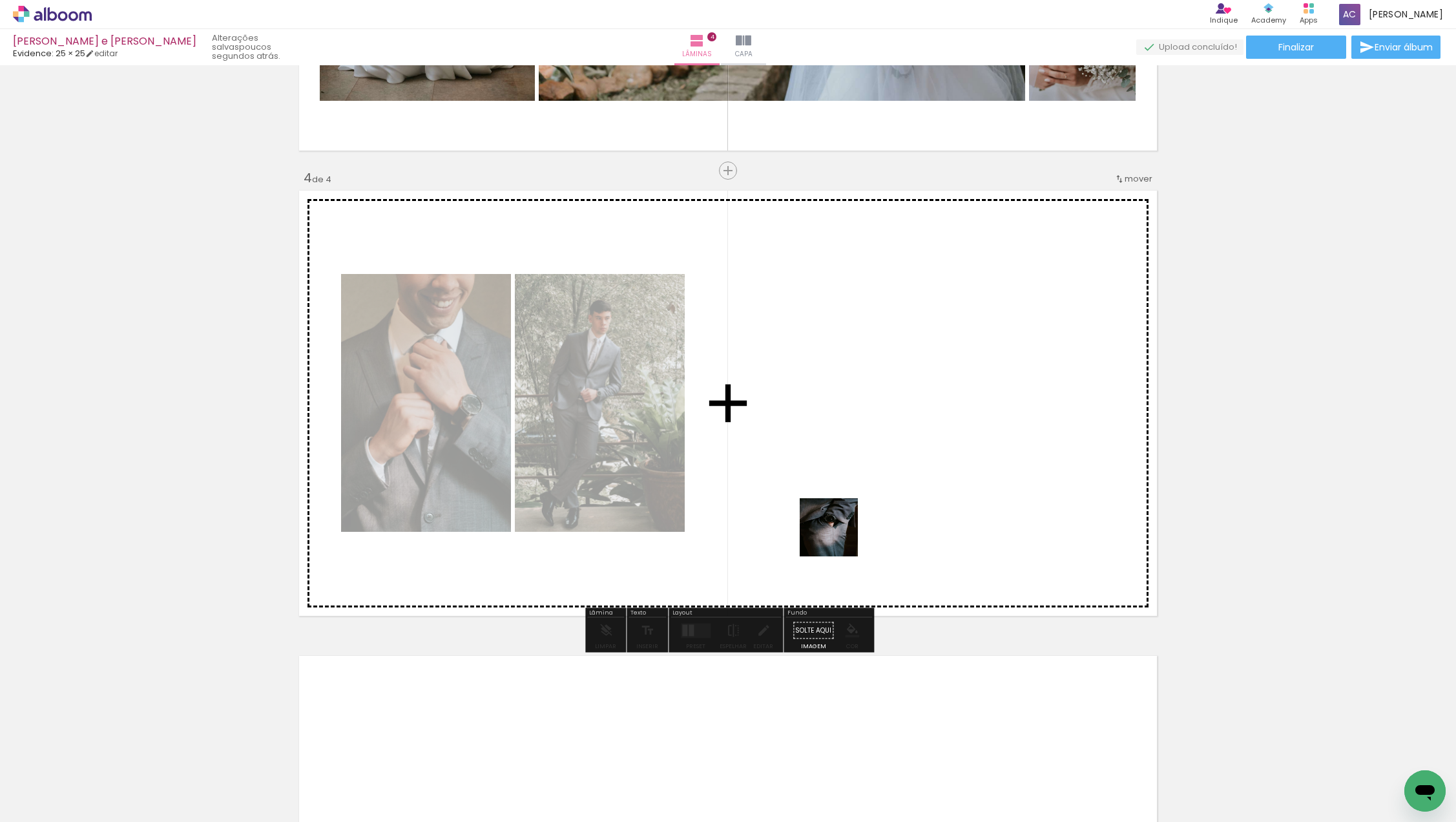
drag, startPoint x: 647, startPoint y: 760, endPoint x: 851, endPoint y: 525, distance: 311.2
click at [851, 525] on quentale-workspace at bounding box center [728, 411] width 1456 height 822
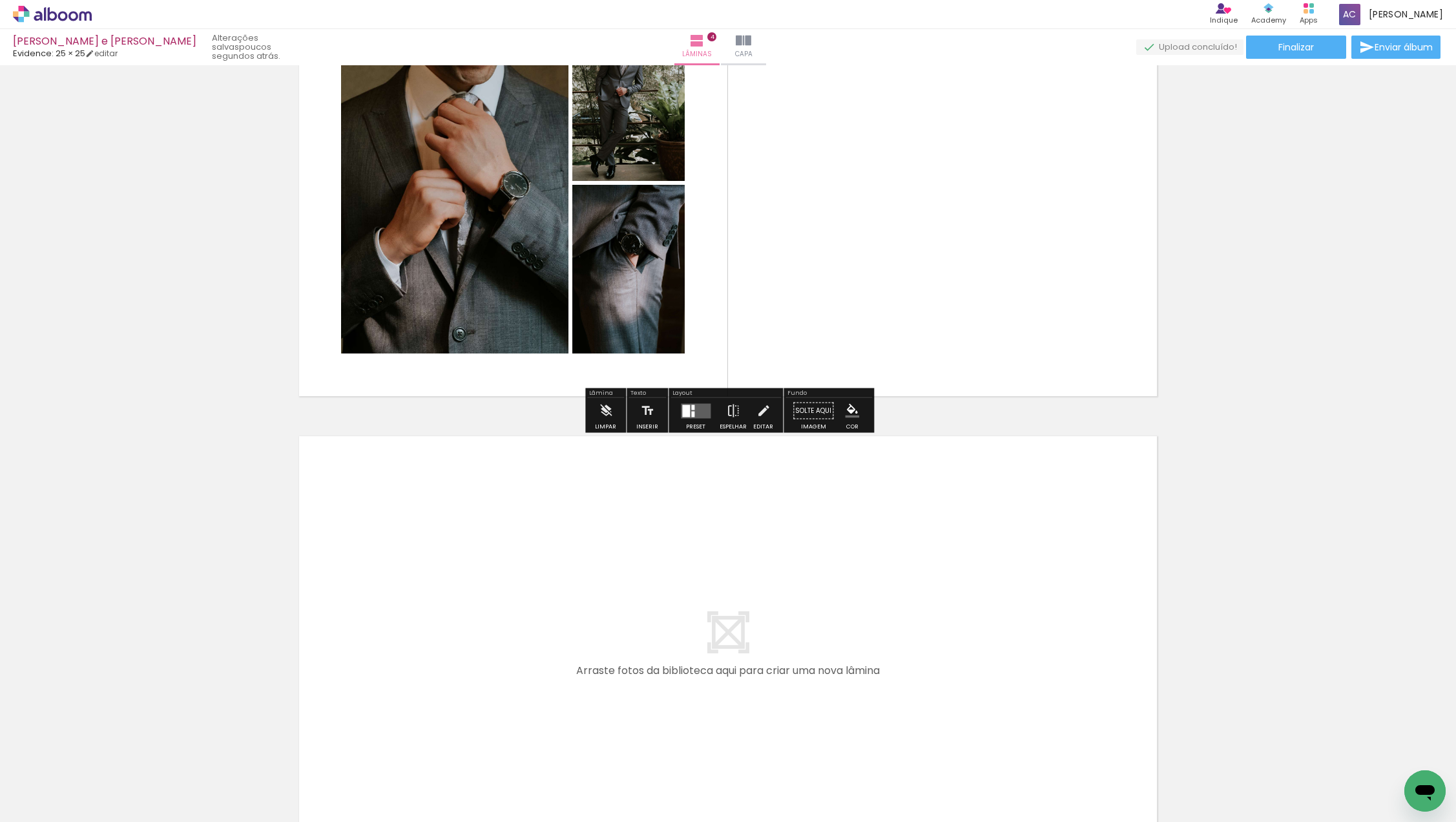
scroll to position [1536, 0]
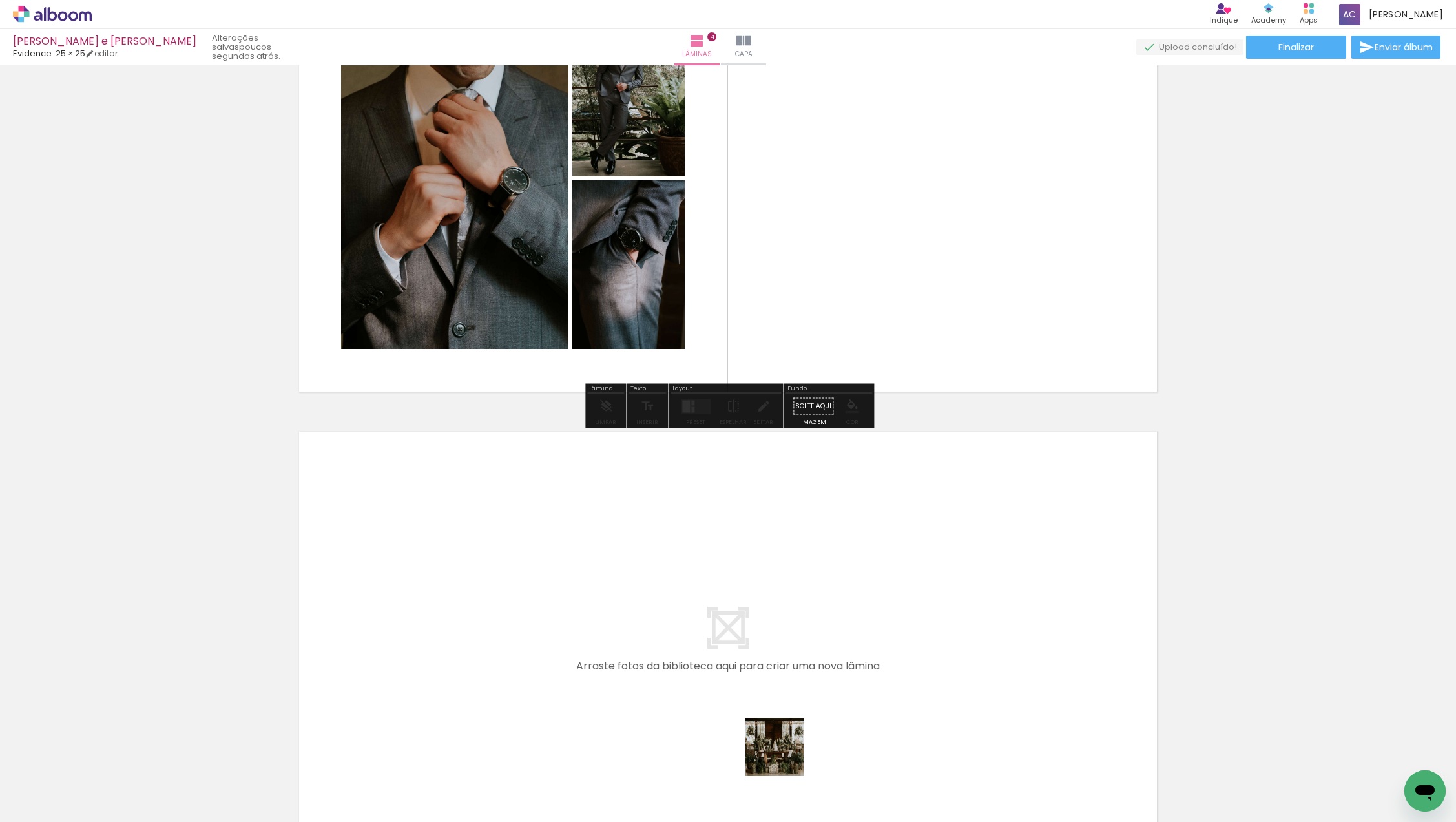
click at [826, 631] on quentale-workspace at bounding box center [728, 411] width 1456 height 822
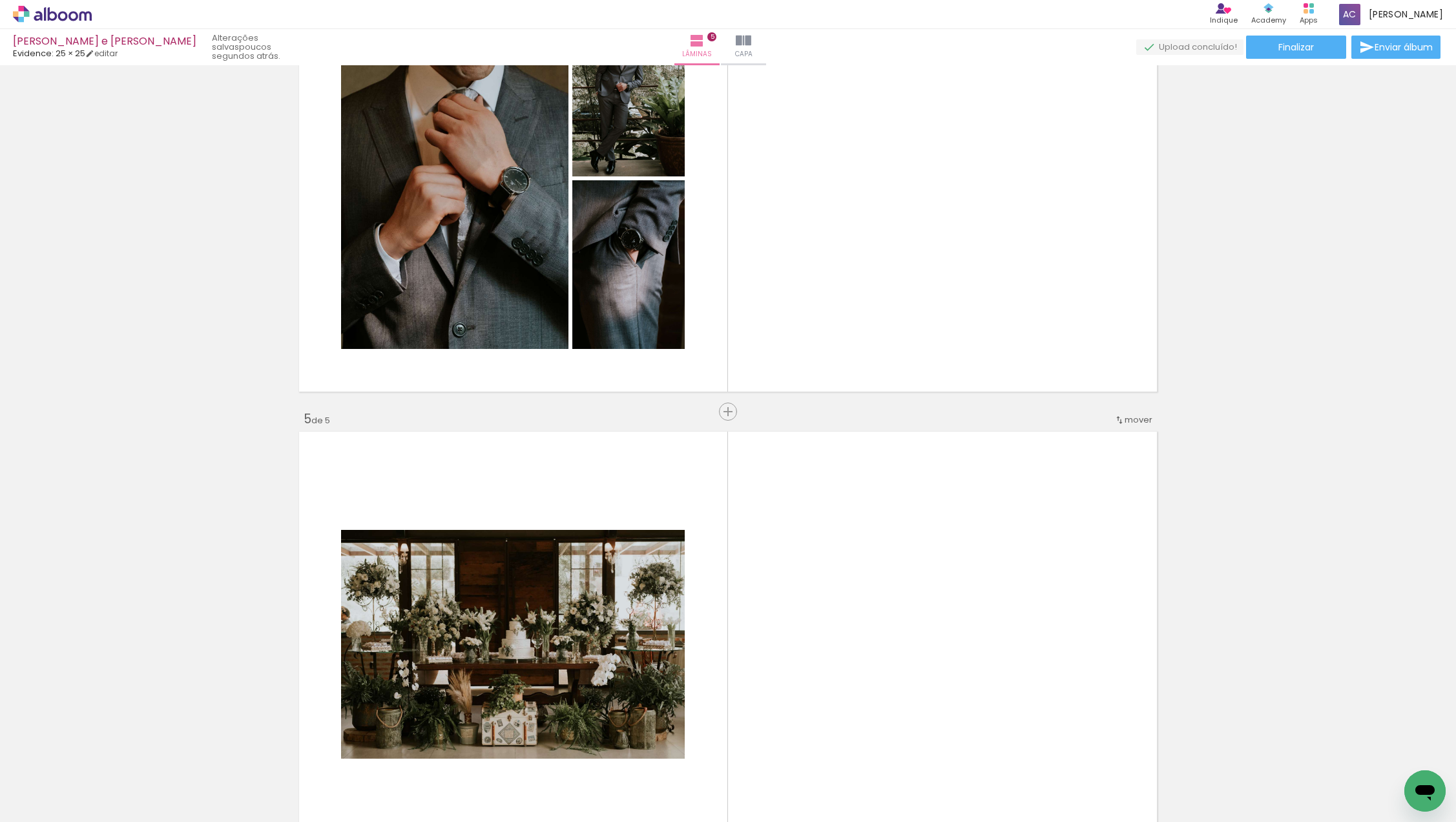
scroll to position [1777, 0]
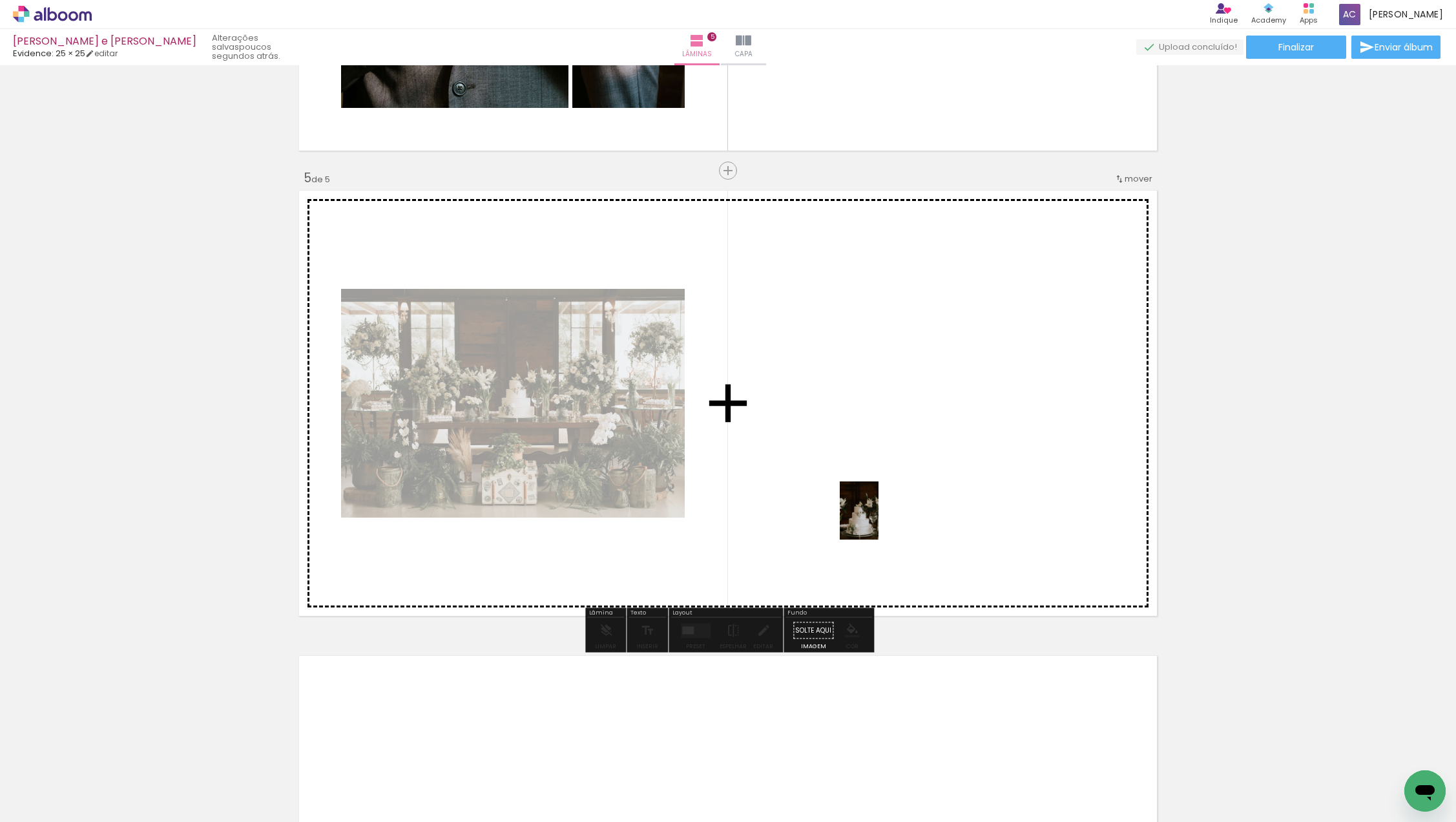
drag, startPoint x: 854, startPoint y: 787, endPoint x: 882, endPoint y: 506, distance: 282.4
click at [882, 506] on quentale-workspace at bounding box center [728, 411] width 1456 height 822
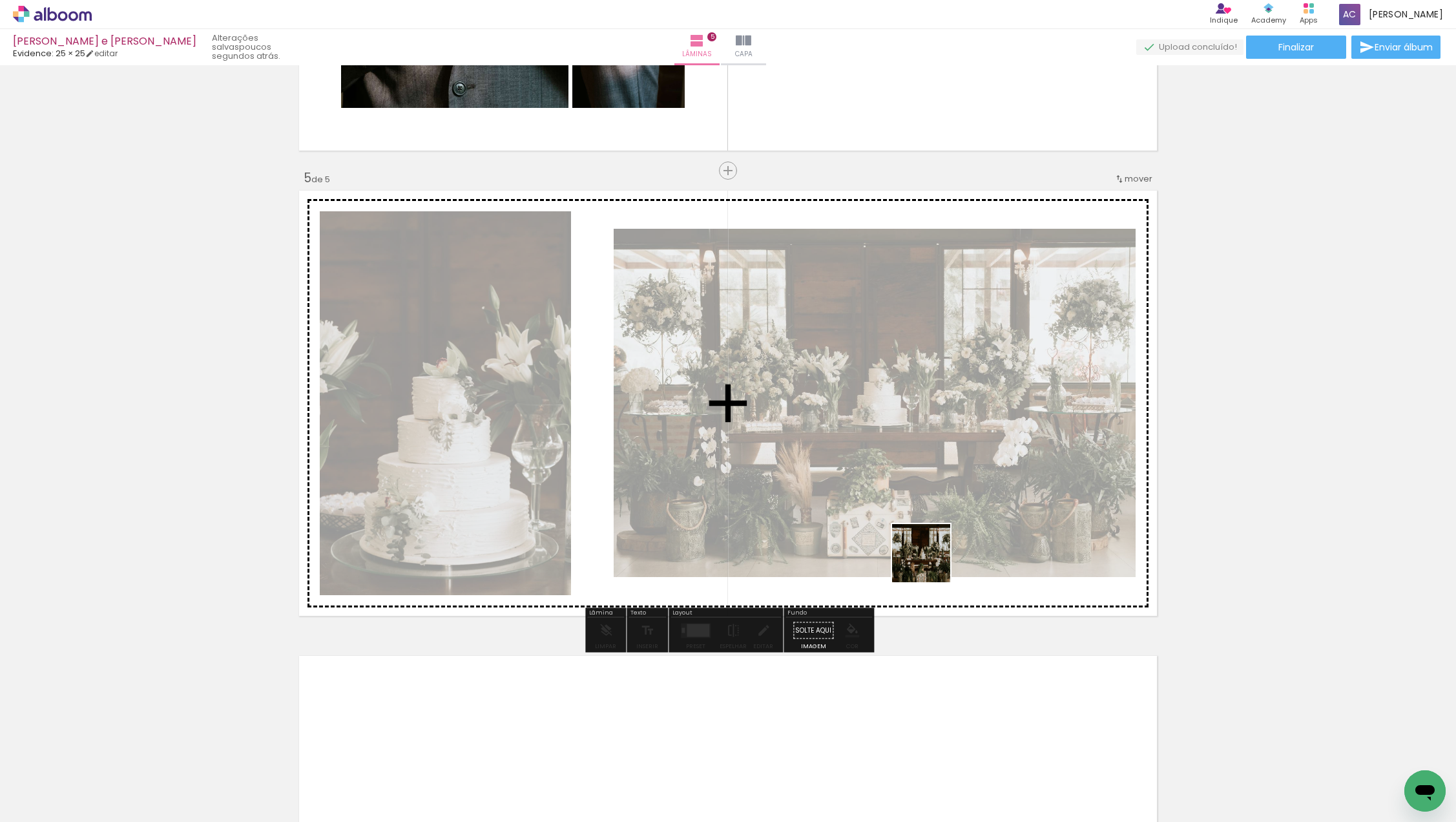
drag, startPoint x: 931, startPoint y: 770, endPoint x: 1001, endPoint y: 752, distance: 72.3
click at [930, 535] on quentale-workspace at bounding box center [728, 411] width 1456 height 822
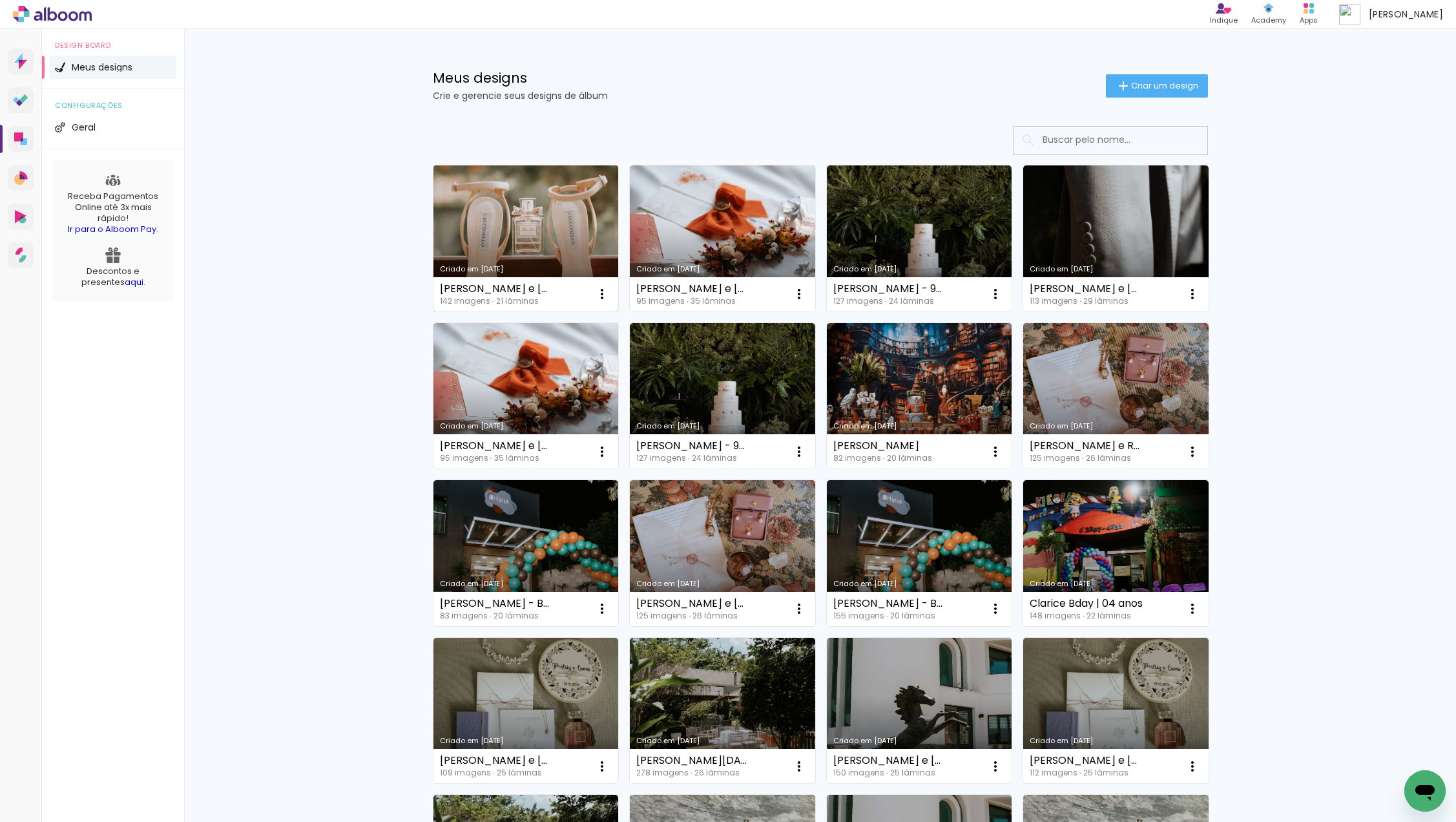
click at [533, 224] on link "Criado em 20/08/25" at bounding box center [526, 239] width 186 height 146
